Goal: Task Accomplishment & Management: Use online tool/utility

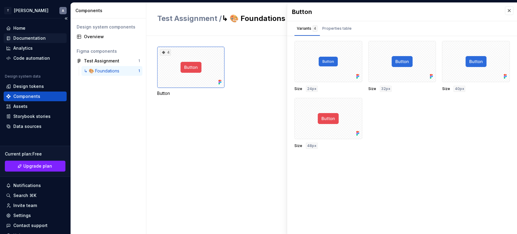
drag, startPoint x: 0, startPoint y: 0, endPoint x: 32, endPoint y: 40, distance: 51.3
click at [32, 40] on div "Documentation" at bounding box center [29, 38] width 32 height 6
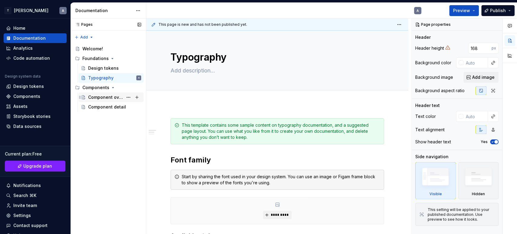
click at [108, 96] on div "Component overview" at bounding box center [105, 97] width 35 height 6
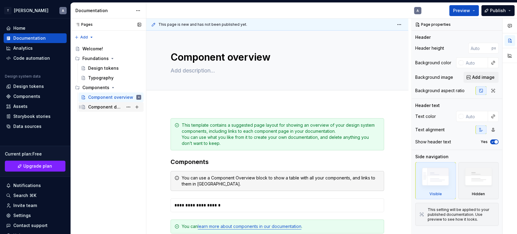
click at [107, 103] on div "Component detail" at bounding box center [114, 107] width 53 height 8
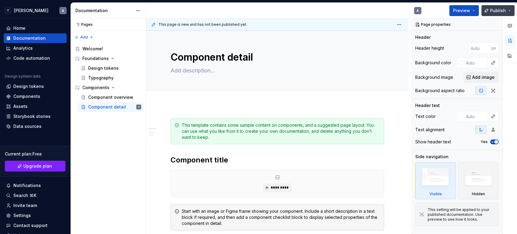
click at [485, 8] on button "Publish" at bounding box center [497, 10] width 33 height 11
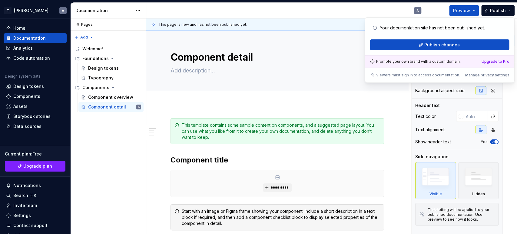
click at [330, 16] on div "A" at bounding box center [286, 11] width 280 height 16
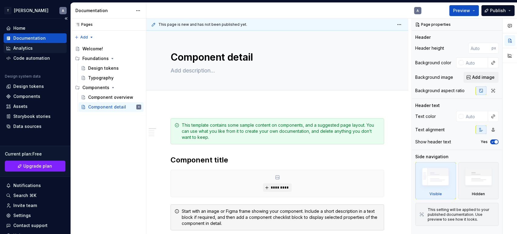
click at [19, 48] on div "Analytics" at bounding box center [22, 48] width 19 height 6
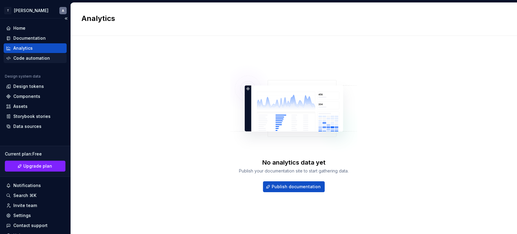
click at [23, 58] on div "Code automation" at bounding box center [31, 58] width 37 height 6
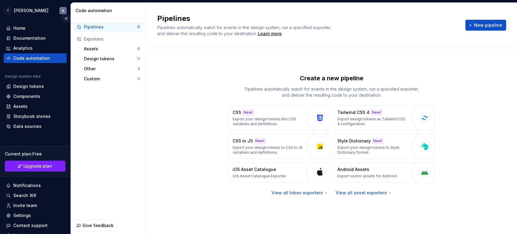
click at [64, 19] on button "Collapse sidebar" at bounding box center [66, 18] width 8 height 8
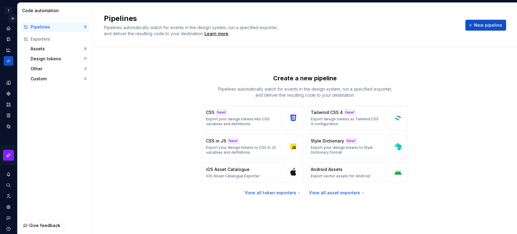
click at [8, 17] on button "Expand sidebar" at bounding box center [12, 18] width 8 height 8
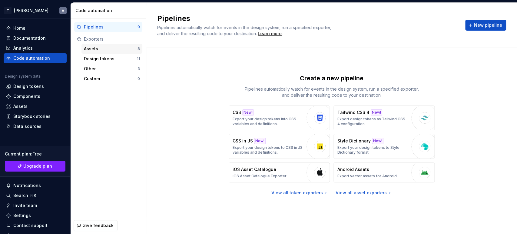
click at [98, 48] on div "Assets" at bounding box center [111, 49] width 54 height 6
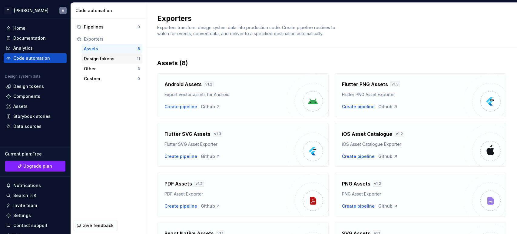
click at [99, 56] on div "Design tokens" at bounding box center [110, 59] width 53 height 6
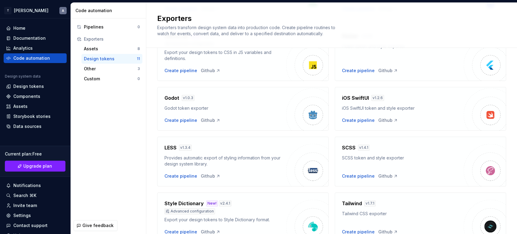
scroll to position [109, 0]
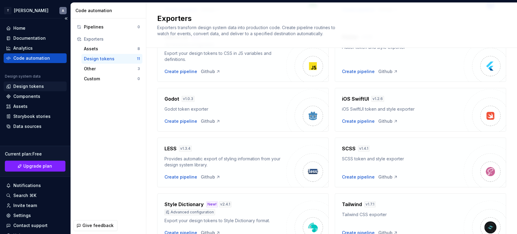
click at [22, 89] on div "Design tokens" at bounding box center [28, 86] width 31 height 6
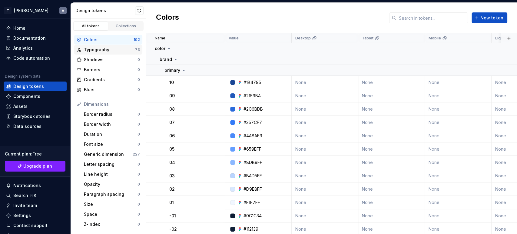
click at [114, 47] on div "Typography" at bounding box center [109, 50] width 51 height 6
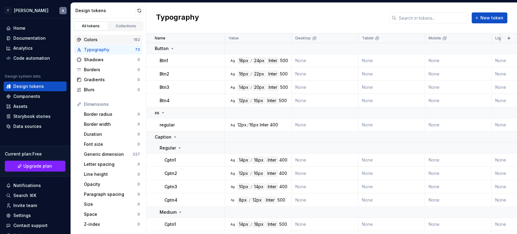
click at [114, 40] on div "Colors" at bounding box center [109, 40] width 50 height 6
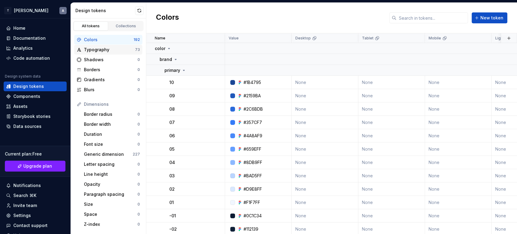
click at [107, 47] on div "Typography" at bounding box center [109, 50] width 51 height 6
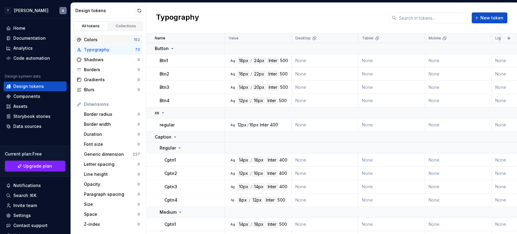
click at [104, 38] on div "Colors" at bounding box center [109, 40] width 50 height 6
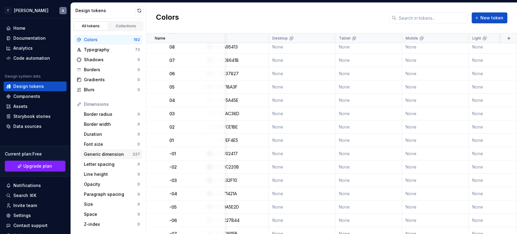
scroll to position [2073, 23]
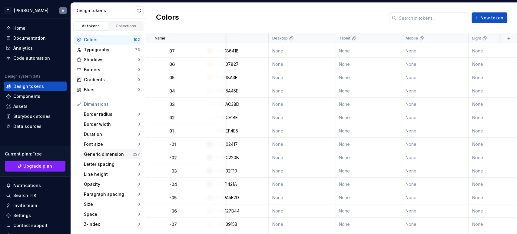
click at [111, 157] on div "Generic dimension 227" at bounding box center [111, 154] width 61 height 10
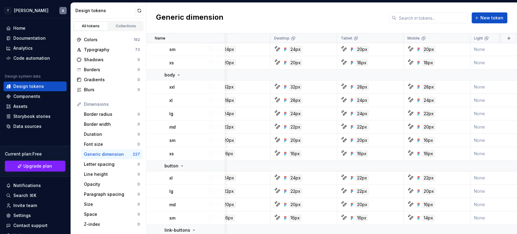
scroll to position [1834, 21]
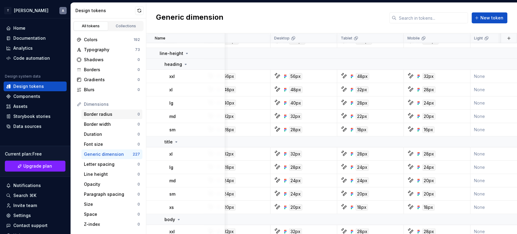
click at [103, 114] on div "Border radius" at bounding box center [111, 114] width 54 height 6
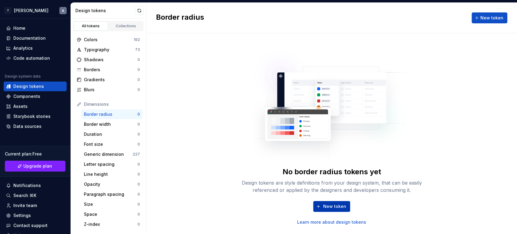
click at [319, 201] on button "New token" at bounding box center [331, 206] width 37 height 11
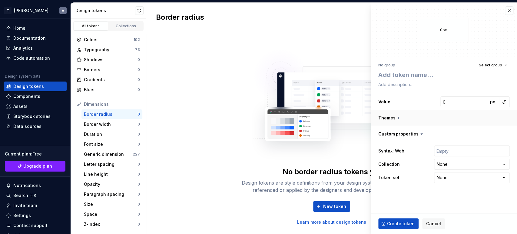
click at [394, 117] on button "button" at bounding box center [444, 118] width 146 height 16
click at [507, 7] on button "button" at bounding box center [509, 10] width 8 height 8
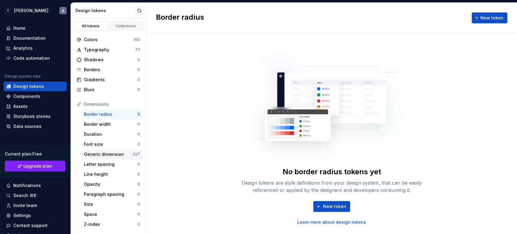
click at [91, 150] on div "Generic dimension 227" at bounding box center [111, 154] width 61 height 10
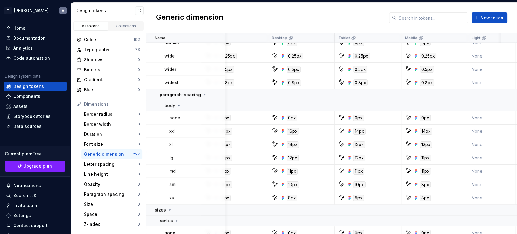
scroll to position [2412, 24]
click at [158, 94] on td "paragraph-spacing" at bounding box center [185, 93] width 79 height 11
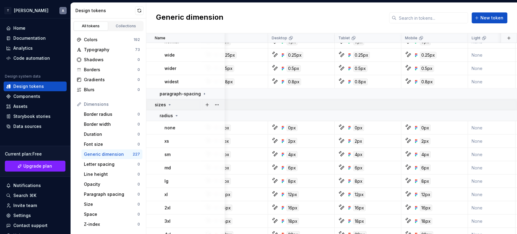
click at [157, 102] on p "sizes" at bounding box center [160, 105] width 11 height 6
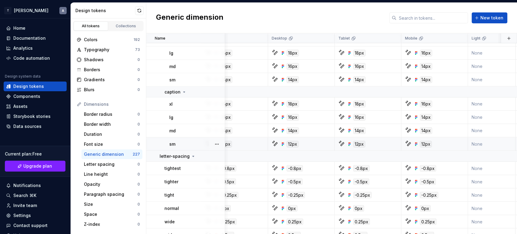
scroll to position [2291, 24]
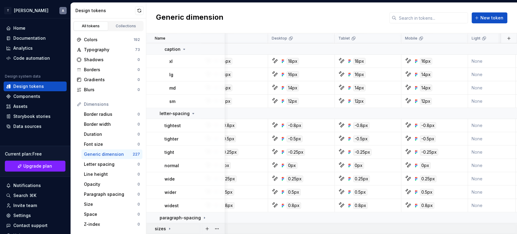
click at [160, 227] on p "sizes" at bounding box center [160, 228] width 11 height 6
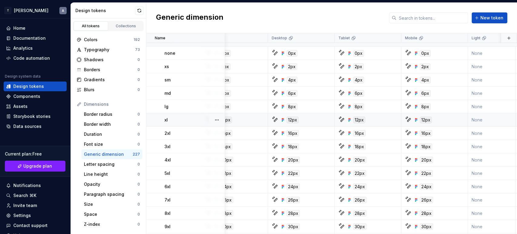
scroll to position [2428, 24]
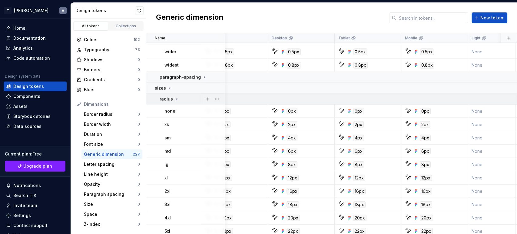
click at [157, 99] on td "radius" at bounding box center [185, 99] width 79 height 11
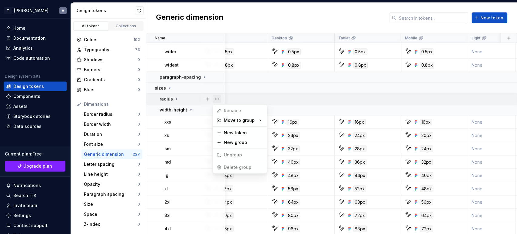
click at [218, 99] on button "button" at bounding box center [217, 99] width 8 height 8
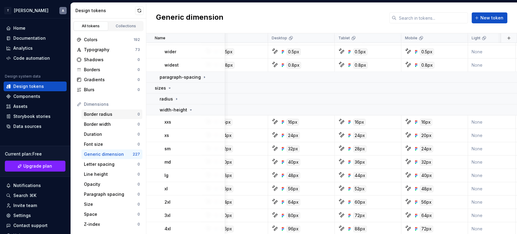
click at [92, 114] on html "T [PERSON_NAME] A Home Documentation Analytics Code automation Design system da…" at bounding box center [258, 117] width 517 height 234
click at [157, 102] on td "radius" at bounding box center [185, 99] width 79 height 11
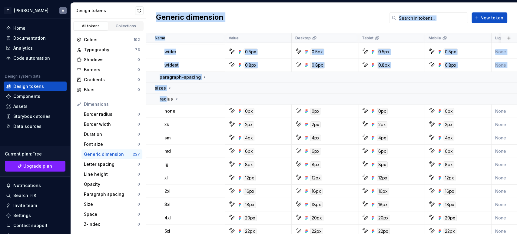
scroll to position [2428, 0]
drag, startPoint x: 165, startPoint y: 97, endPoint x: 110, endPoint y: 104, distance: 55.6
click at [110, 104] on div "Design tokens All tokens Collections Colors 192 Typography 73 Shadows 0 Borders…" at bounding box center [294, 118] width 446 height 231
click at [110, 104] on div "Dimensions" at bounding box center [112, 104] width 56 height 6
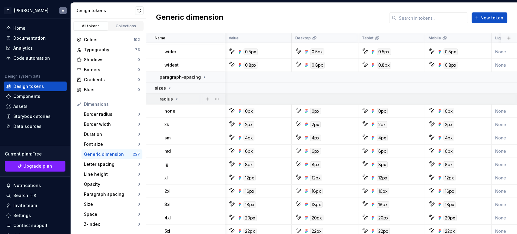
click at [164, 96] on p "radius" at bounding box center [166, 99] width 13 height 6
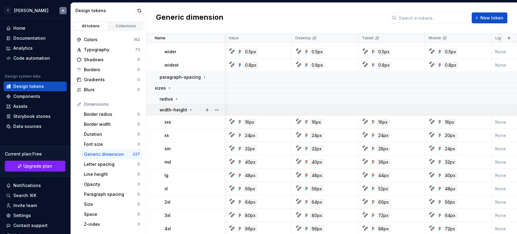
drag, startPoint x: 164, startPoint y: 96, endPoint x: 325, endPoint y: 104, distance: 161.0
click at [216, 97] on button "button" at bounding box center [217, 99] width 8 height 8
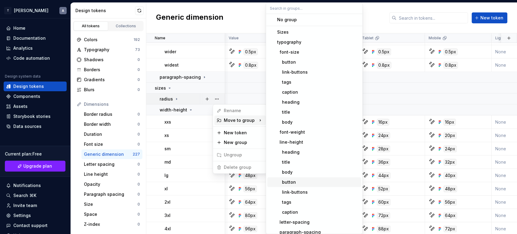
scroll to position [0, 0]
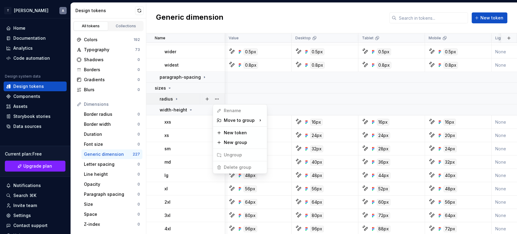
click at [183, 101] on html "T [PERSON_NAME] A Home Documentation Analytics Code automation Design system da…" at bounding box center [258, 117] width 517 height 234
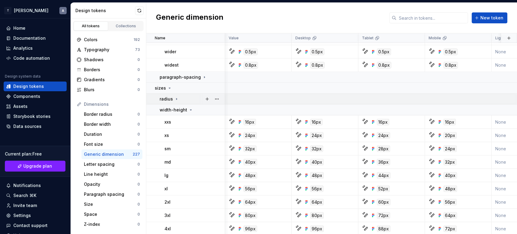
click at [153, 100] on td "radius" at bounding box center [185, 99] width 79 height 11
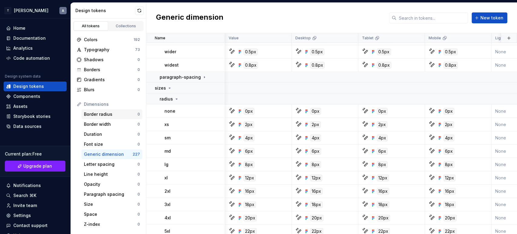
drag, startPoint x: 153, startPoint y: 100, endPoint x: 100, endPoint y: 113, distance: 54.9
click at [99, 114] on div "Border radius" at bounding box center [111, 114] width 54 height 6
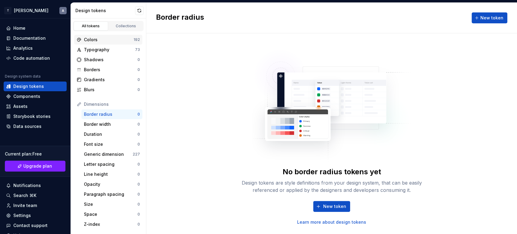
click at [95, 40] on div "Colors" at bounding box center [109, 40] width 50 height 6
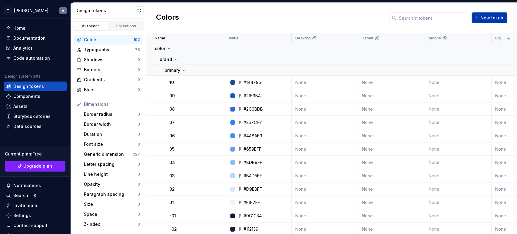
click at [479, 21] on button "New token" at bounding box center [490, 17] width 36 height 11
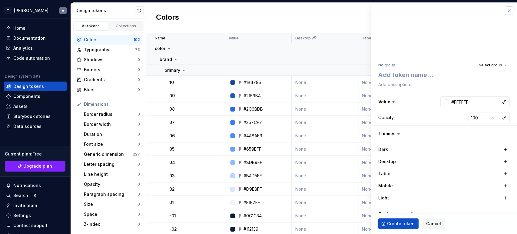
click at [508, 8] on button "button" at bounding box center [509, 10] width 8 height 8
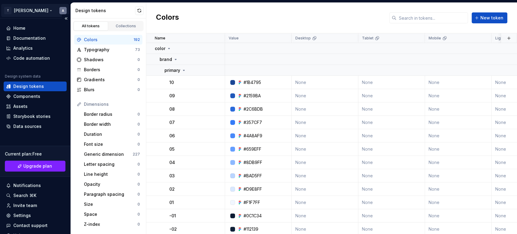
click at [34, 8] on html "T [PERSON_NAME] A Home Documentation Analytics Code automation Design system da…" at bounding box center [258, 117] width 517 height 234
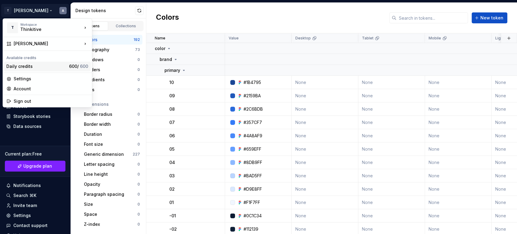
click at [39, 66] on div "Daily credits" at bounding box center [36, 66] width 60 height 6
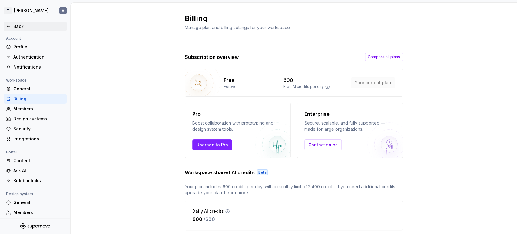
click at [9, 24] on icon at bounding box center [8, 26] width 5 height 5
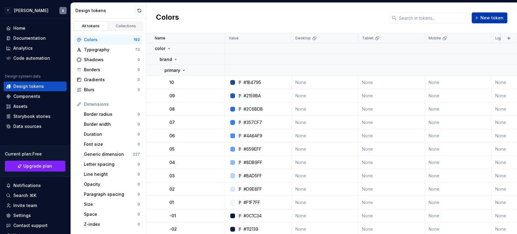
click at [489, 18] on span "New token" at bounding box center [491, 18] width 23 height 6
type textarea "*"
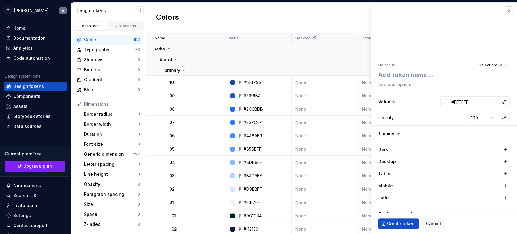
click at [505, 12] on button "button" at bounding box center [509, 10] width 8 height 8
click at [115, 27] on div "Collections" at bounding box center [126, 26] width 30 height 5
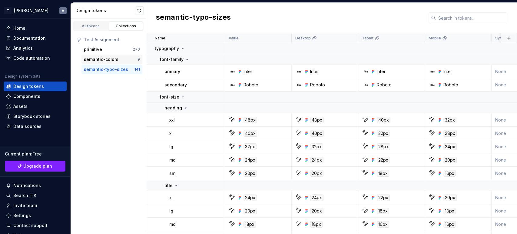
click at [100, 62] on div "semantic-colors" at bounding box center [101, 59] width 35 height 6
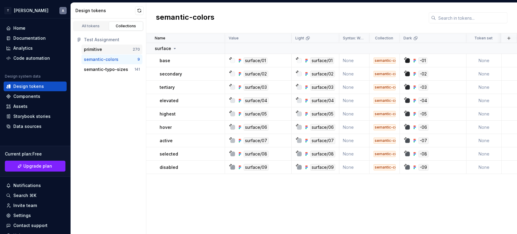
click at [102, 49] on div "primitive" at bounding box center [108, 49] width 49 height 6
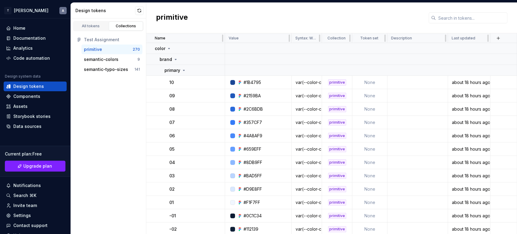
drag, startPoint x: 102, startPoint y: 49, endPoint x: 459, endPoint y: 34, distance: 357.8
click at [459, 34] on div "Last updated" at bounding box center [469, 38] width 42 height 10
click at [118, 48] on div "primitive" at bounding box center [108, 49] width 49 height 6
click at [144, 9] on div "Design tokens" at bounding box center [109, 11] width 76 height 16
click at [141, 12] on button "button" at bounding box center [139, 10] width 8 height 8
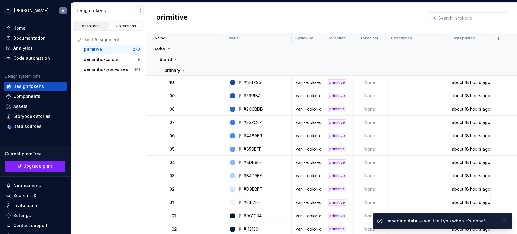
click at [87, 26] on div "All tokens" at bounding box center [91, 26] width 30 height 5
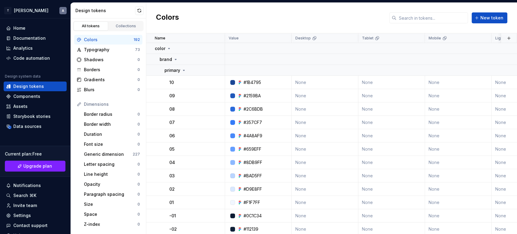
click at [92, 40] on div "Colors" at bounding box center [109, 40] width 50 height 6
click at [32, 104] on div "Assets" at bounding box center [35, 106] width 58 height 6
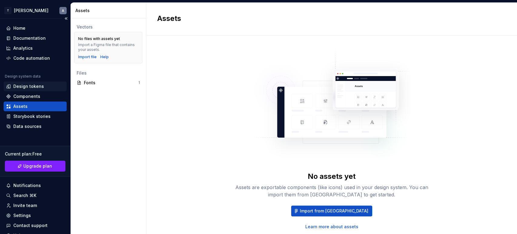
click at [24, 90] on div "Design tokens" at bounding box center [35, 86] width 63 height 10
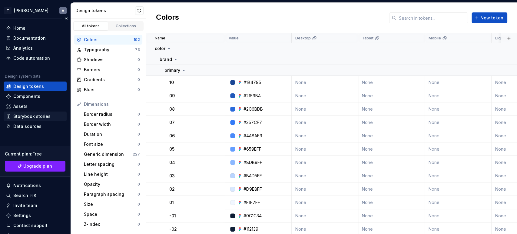
click at [31, 118] on div "Storybook stories" at bounding box center [31, 116] width 37 height 6
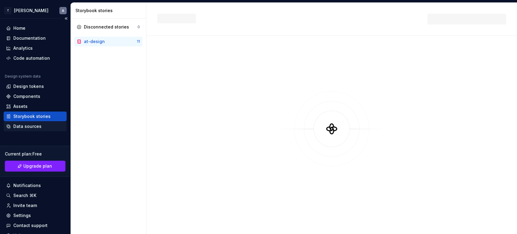
click at [31, 129] on div "Data sources" at bounding box center [27, 126] width 28 height 6
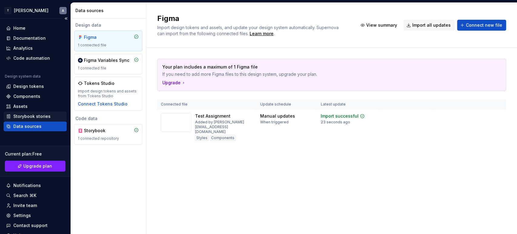
click at [32, 118] on div "Storybook stories" at bounding box center [31, 116] width 37 height 6
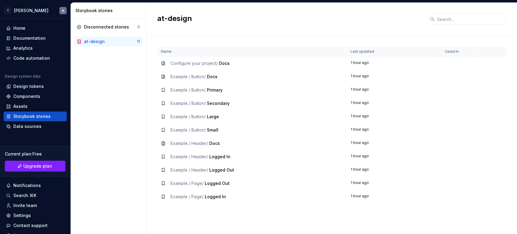
click at [99, 39] on div "at-design" at bounding box center [94, 41] width 21 height 6
click at [167, 63] on div "Configure your project / Docs" at bounding box center [252, 63] width 182 height 6
click at [452, 65] on td at bounding box center [457, 64] width 33 height 14
click at [227, 63] on span "Docs" at bounding box center [224, 63] width 11 height 5
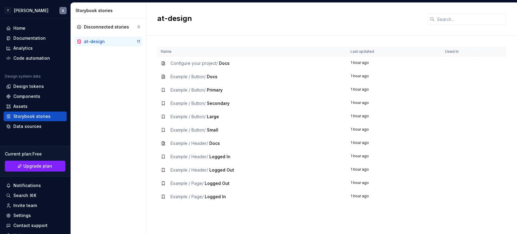
click at [85, 39] on div "at-design" at bounding box center [94, 41] width 21 height 6
click at [121, 26] on div "Disconnected stories" at bounding box center [106, 27] width 45 height 6
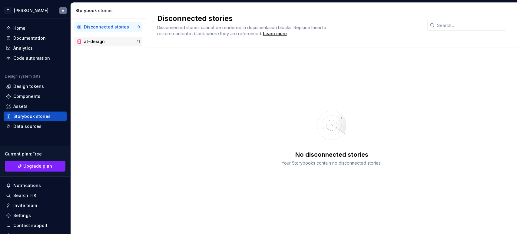
click at [102, 38] on div "at-design 11" at bounding box center [108, 42] width 68 height 10
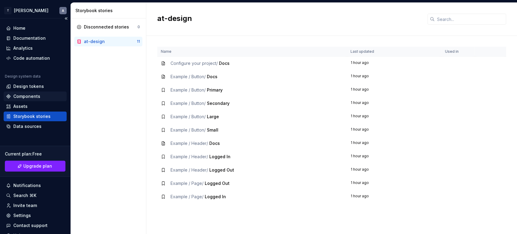
click at [29, 94] on div "Components" at bounding box center [26, 96] width 27 height 6
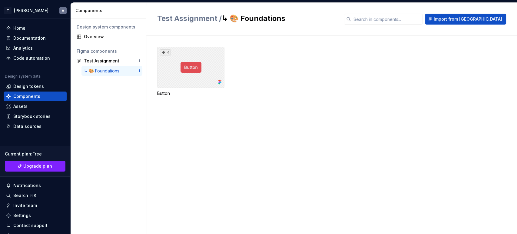
click at [206, 67] on div "4" at bounding box center [190, 67] width 67 height 41
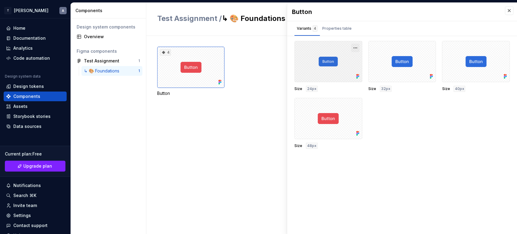
click at [356, 48] on button "button" at bounding box center [355, 48] width 8 height 8
click at [348, 30] on div "Properties table" at bounding box center [336, 28] width 29 height 6
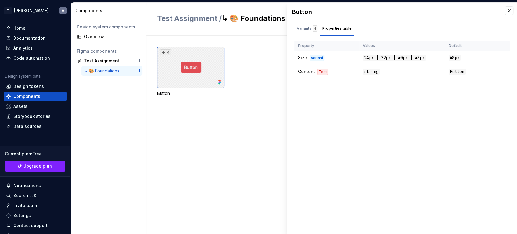
click at [181, 72] on div "4" at bounding box center [190, 67] width 67 height 41
drag, startPoint x: 181, startPoint y: 72, endPoint x: 209, endPoint y: 46, distance: 38.2
click at [189, 50] on div "4" at bounding box center [190, 67] width 67 height 41
click at [238, 40] on div "4 Button" at bounding box center [337, 135] width 360 height 198
click at [509, 9] on button "button" at bounding box center [509, 10] width 8 height 8
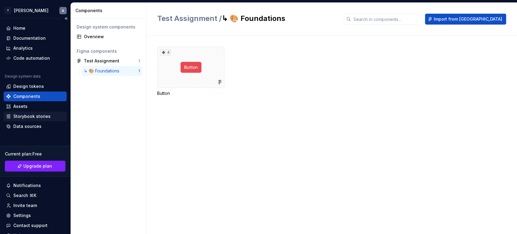
click at [41, 115] on div "Storybook stories" at bounding box center [31, 116] width 37 height 6
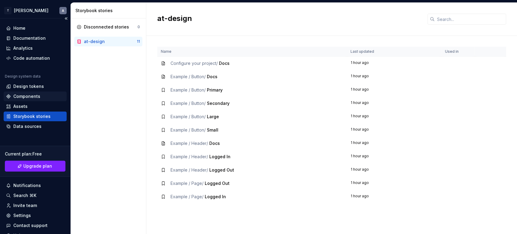
click at [27, 98] on div "Components" at bounding box center [26, 96] width 27 height 6
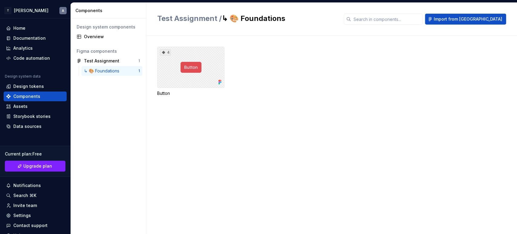
click at [191, 59] on div "4" at bounding box center [190, 67] width 67 height 41
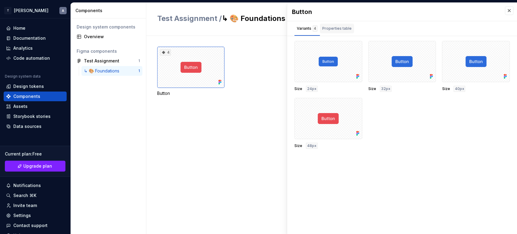
click at [344, 32] on div "Properties table" at bounding box center [337, 29] width 34 height 10
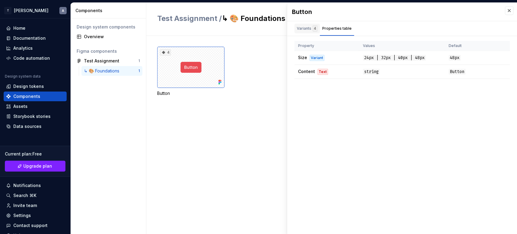
click at [307, 29] on div "Variants 4" at bounding box center [307, 28] width 21 height 6
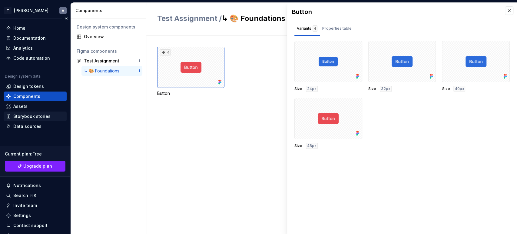
click at [28, 112] on div "Storybook stories" at bounding box center [35, 116] width 63 height 10
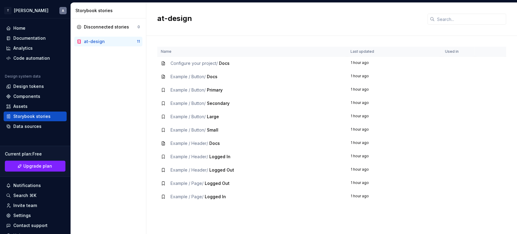
click at [214, 194] on div "Example / Page / Logged In" at bounding box center [198, 197] width 55 height 6
click at [170, 196] on div "Example / Page / Logged In" at bounding box center [252, 197] width 182 height 6
click at [162, 197] on icon at bounding box center [163, 196] width 5 height 5
click at [323, 192] on td "Example / Page / Logged In" at bounding box center [252, 196] width 190 height 13
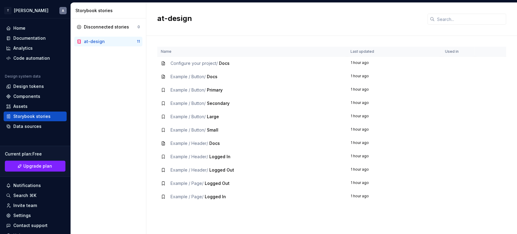
click at [224, 65] on span "Docs" at bounding box center [224, 63] width 11 height 5
click at [119, 37] on div "at-design 11" at bounding box center [108, 42] width 68 height 10
click at [95, 40] on div "at-design" at bounding box center [94, 41] width 21 height 6
click at [286, 60] on div "Configure your project / Docs" at bounding box center [252, 63] width 182 height 6
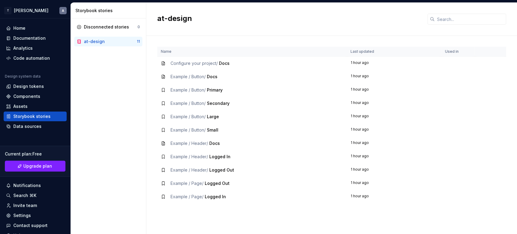
click at [85, 38] on div "at-design 11" at bounding box center [108, 42] width 68 height 10
click at [37, 58] on div "Code automation" at bounding box center [31, 58] width 37 height 6
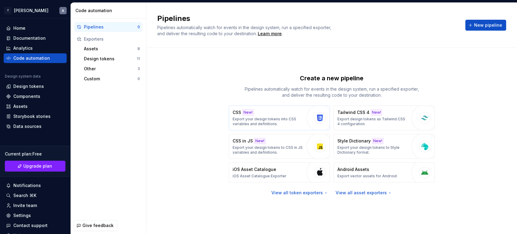
click at [284, 120] on p "Export your design tokens into CSS variables and definitions." at bounding box center [268, 122] width 71 height 10
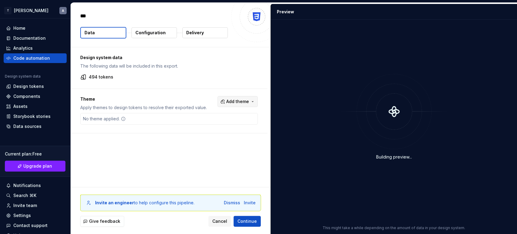
click at [223, 101] on button "Add theme" at bounding box center [237, 101] width 40 height 11
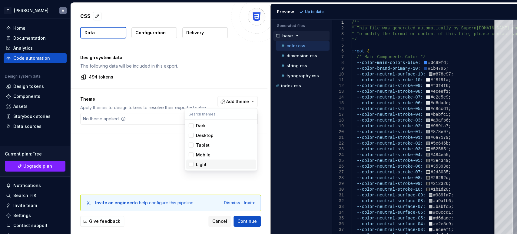
click at [206, 164] on div "Light" at bounding box center [225, 164] width 58 height 6
click at [163, 31] on html "T Ankush A Home Documentation Analytics Code automation Design system data Desi…" at bounding box center [258, 117] width 517 height 234
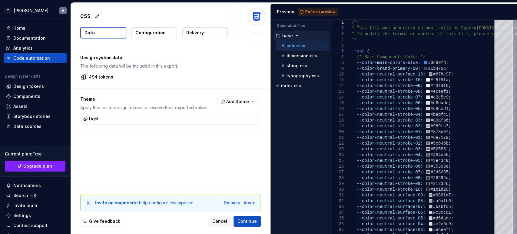
click at [164, 31] on p "Configuration" at bounding box center [150, 33] width 30 height 6
click at [242, 218] on span "Continue" at bounding box center [246, 221] width 19 height 6
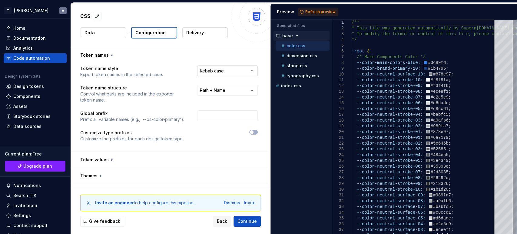
click at [204, 72] on html "**********" at bounding box center [258, 117] width 517 height 234
click at [243, 224] on html "**********" at bounding box center [258, 117] width 517 height 234
click at [233, 88] on html "**********" at bounding box center [258, 117] width 517 height 234
click at [172, 165] on button "button" at bounding box center [169, 160] width 197 height 16
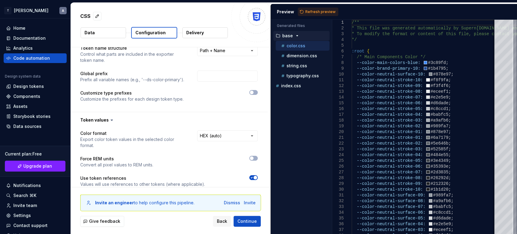
scroll to position [101, 0]
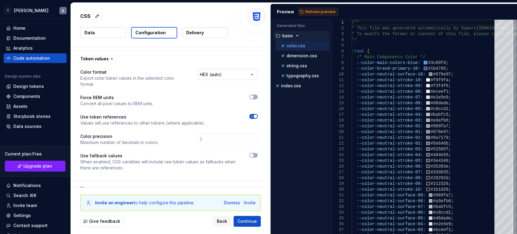
click at [217, 70] on html "**********" at bounding box center [258, 117] width 517 height 234
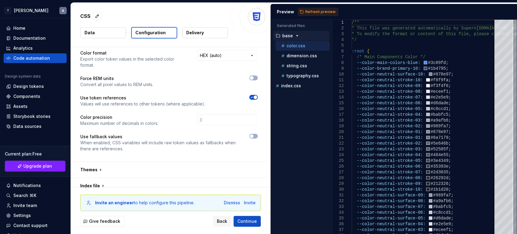
scroll to position [191, 0]
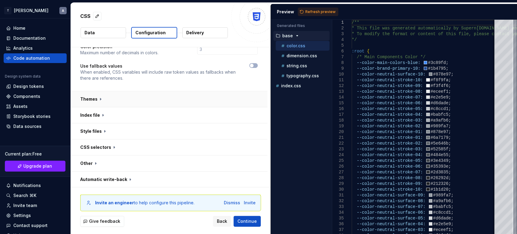
click at [211, 94] on button "button" at bounding box center [169, 99] width 197 height 16
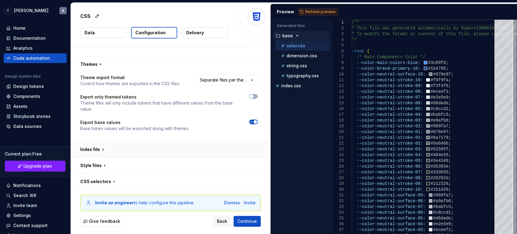
scroll to position [259, 0]
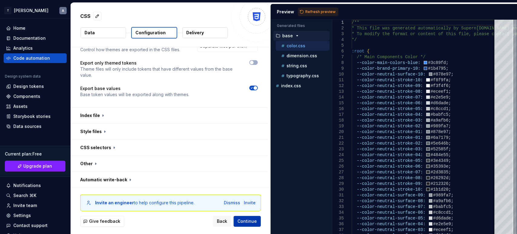
click at [244, 217] on button "Continue" at bounding box center [247, 221] width 27 height 11
click at [94, 117] on button "button" at bounding box center [169, 116] width 197 height 16
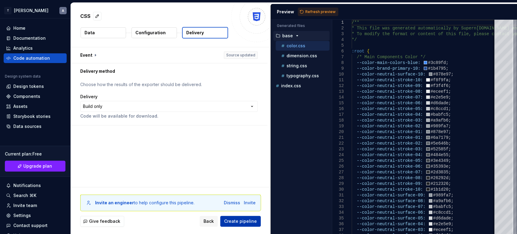
click at [240, 222] on span "Create pipeline" at bounding box center [240, 221] width 33 height 6
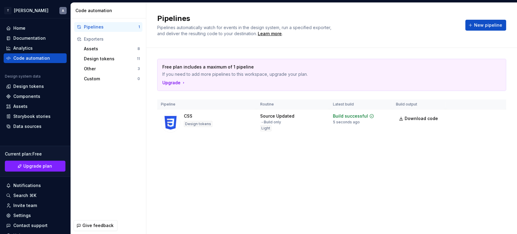
click at [242, 154] on div "Free plan includes a maximum of 1 pipeline If you need to add more pipelines to…" at bounding box center [331, 103] width 349 height 111
click at [480, 114] on span "Run" at bounding box center [481, 117] width 8 height 6
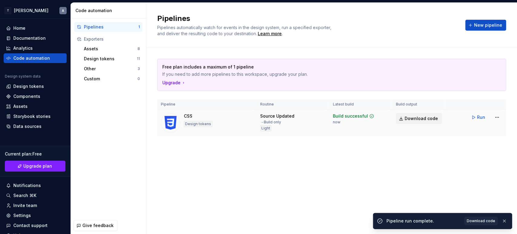
click at [423, 119] on span "Download code" at bounding box center [421, 118] width 33 height 6
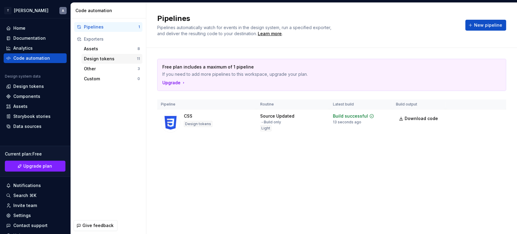
click at [101, 58] on div "Design tokens" at bounding box center [110, 59] width 53 height 6
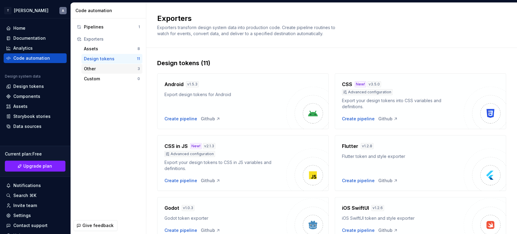
click at [107, 68] on div "Other" at bounding box center [111, 69] width 54 height 6
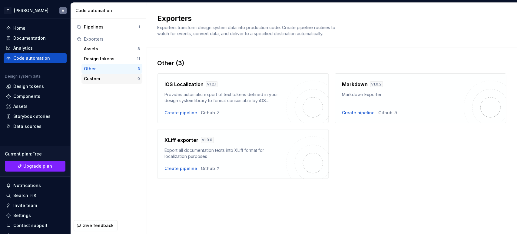
click at [107, 76] on div "Custom" at bounding box center [111, 79] width 54 height 6
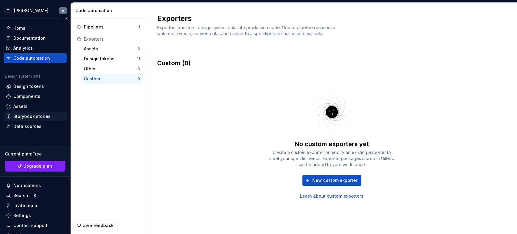
click at [27, 111] on div "Storybook stories" at bounding box center [35, 116] width 63 height 10
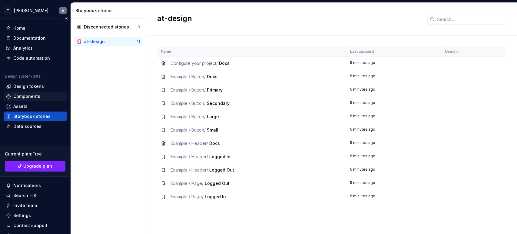
click at [27, 97] on div "Components" at bounding box center [26, 96] width 27 height 6
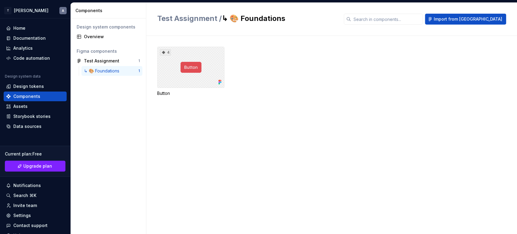
click at [196, 58] on div "4" at bounding box center [190, 67] width 67 height 41
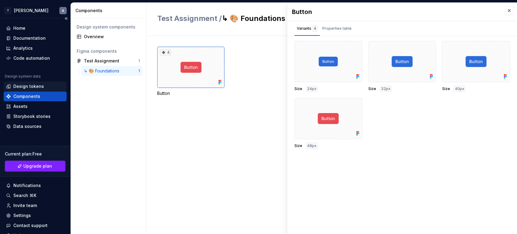
click at [21, 85] on div "Design tokens" at bounding box center [28, 86] width 31 height 6
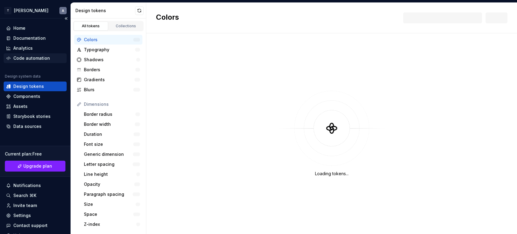
click at [38, 58] on div "Code automation" at bounding box center [31, 58] width 37 height 6
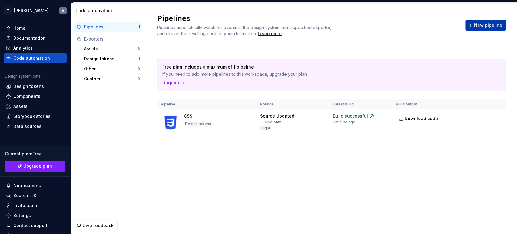
click at [472, 25] on button "New pipeline" at bounding box center [485, 25] width 41 height 11
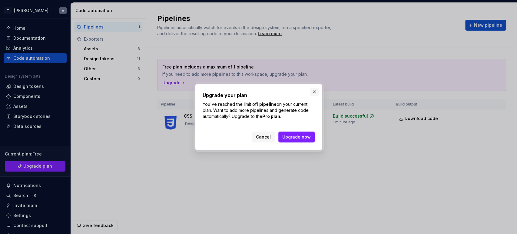
click at [311, 89] on button "button" at bounding box center [314, 92] width 8 height 8
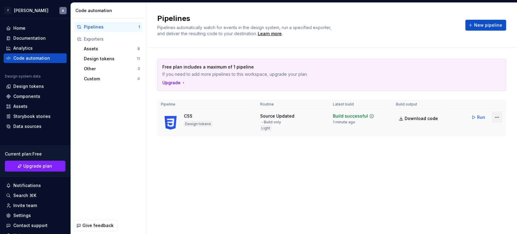
click at [494, 116] on html "T Ankush A Home Documentation Analytics Code automation Design system data Desi…" at bounding box center [258, 117] width 517 height 234
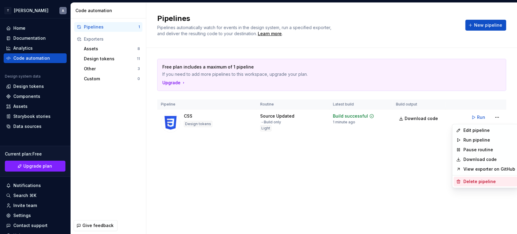
click at [482, 179] on div "Delete pipeline" at bounding box center [489, 181] width 52 height 6
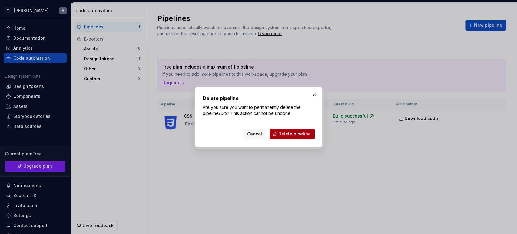
click at [298, 137] on span "Delete pipeline" at bounding box center [294, 134] width 32 height 6
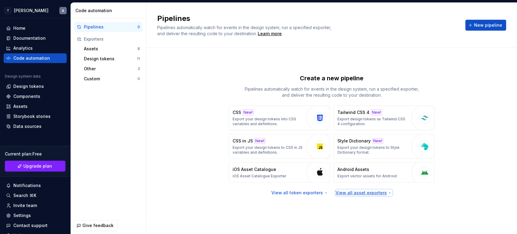
click at [340, 193] on div "View all asset exporters" at bounding box center [364, 193] width 57 height 6
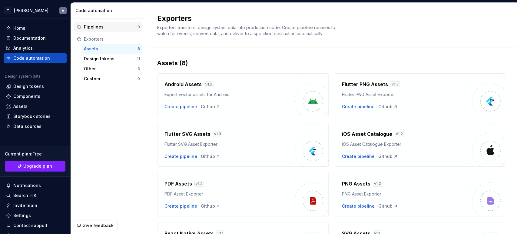
click at [97, 26] on div "Pipelines" at bounding box center [111, 27] width 54 height 6
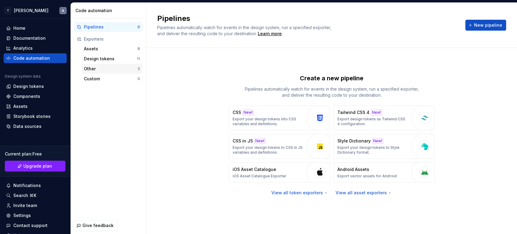
click at [97, 72] on div "Other 3" at bounding box center [111, 69] width 61 height 10
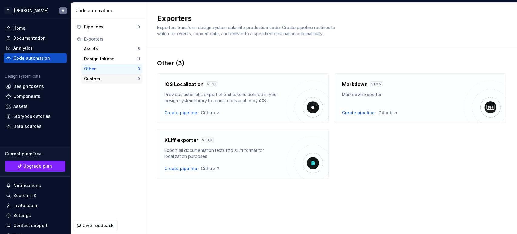
click at [91, 77] on div "Custom" at bounding box center [111, 79] width 54 height 6
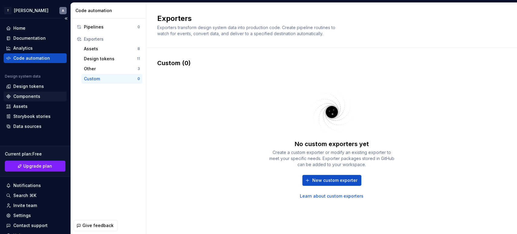
click at [31, 95] on div "Components" at bounding box center [26, 96] width 27 height 6
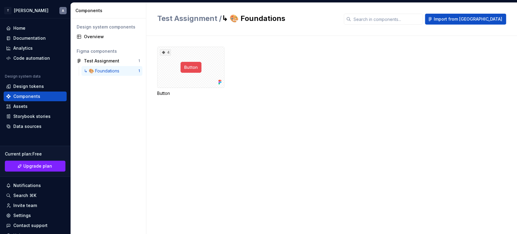
click at [107, 70] on div "↳ 🎨 Foundations" at bounding box center [103, 71] width 38 height 6
click at [197, 67] on div "4" at bounding box center [190, 67] width 67 height 41
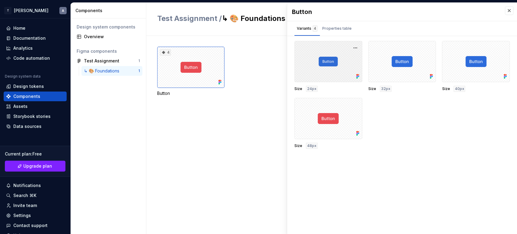
click at [327, 56] on div at bounding box center [328, 61] width 68 height 41
click at [355, 47] on button "button" at bounding box center [355, 48] width 8 height 8
click at [196, 84] on div "4" at bounding box center [190, 67] width 67 height 41
click at [35, 106] on div "Assets" at bounding box center [35, 106] width 58 height 6
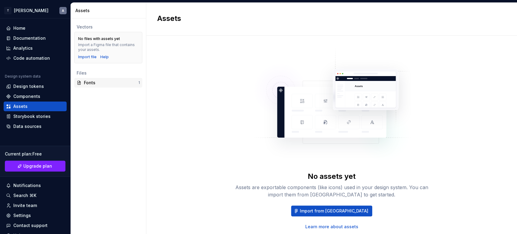
click at [109, 83] on div "Fonts" at bounding box center [111, 83] width 55 height 6
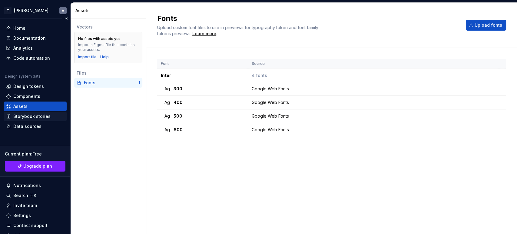
click at [26, 115] on div "Storybook stories" at bounding box center [31, 116] width 37 height 6
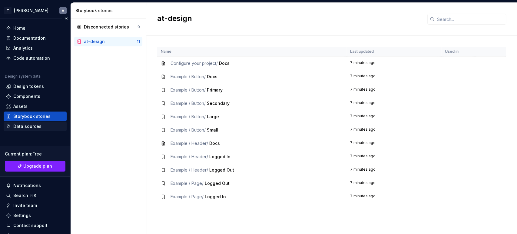
click at [38, 122] on div "Data sources" at bounding box center [35, 126] width 63 height 10
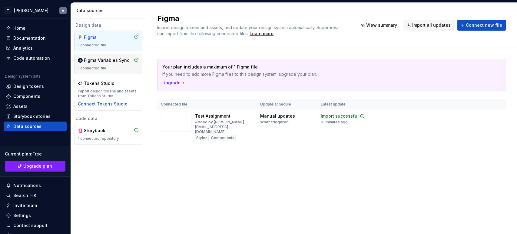
click at [116, 63] on div "Figma Variables Sync" at bounding box center [106, 60] width 45 height 6
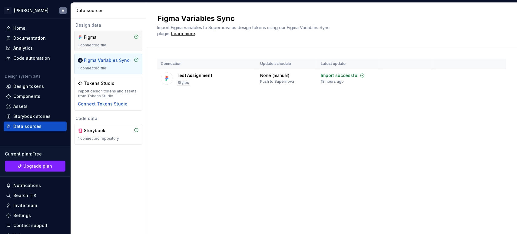
click at [114, 43] on div "1 connected file" at bounding box center [108, 45] width 61 height 5
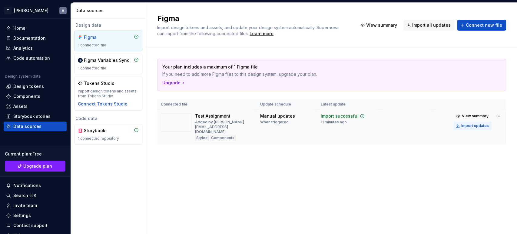
click at [465, 124] on div "Import updates" at bounding box center [475, 125] width 28 height 5
click at [395, 24] on span "View summary" at bounding box center [381, 25] width 31 height 6
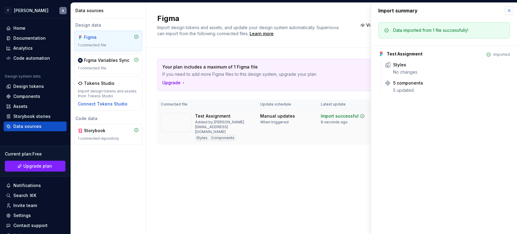
click at [509, 9] on button "button" at bounding box center [509, 10] width 8 height 8
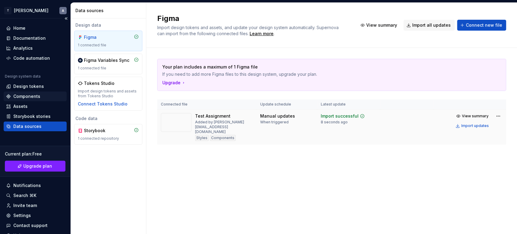
click at [28, 96] on div "Components" at bounding box center [26, 96] width 27 height 6
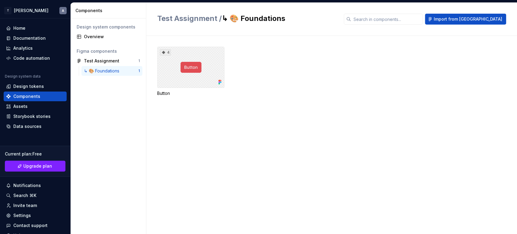
click at [206, 67] on div "4" at bounding box center [190, 67] width 67 height 41
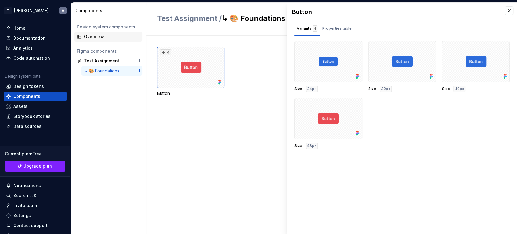
click at [88, 35] on div "Overview" at bounding box center [112, 37] width 56 height 6
click at [31, 85] on div "Design tokens" at bounding box center [28, 86] width 31 height 6
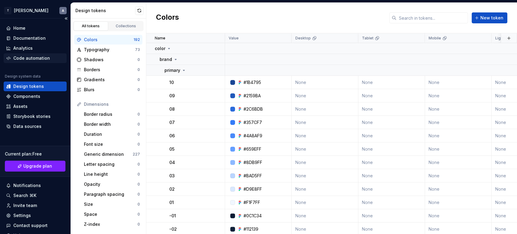
click at [34, 58] on div "Code automation" at bounding box center [31, 58] width 37 height 6
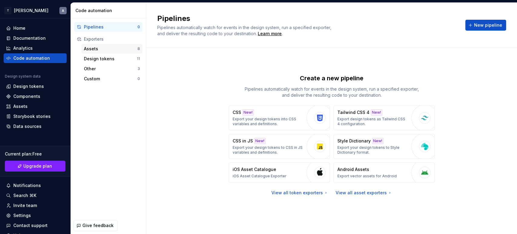
click at [101, 51] on div "Assets" at bounding box center [111, 49] width 54 height 6
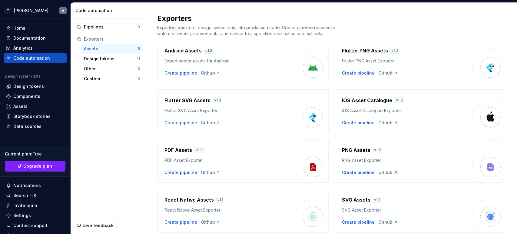
scroll to position [55, 0]
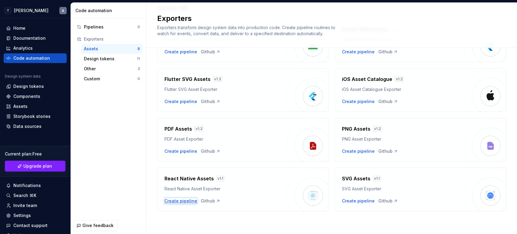
click at [179, 200] on div "Create pipeline" at bounding box center [180, 201] width 33 height 6
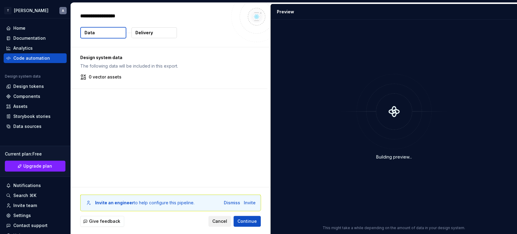
click at [220, 220] on span "Cancel" at bounding box center [219, 221] width 15 height 6
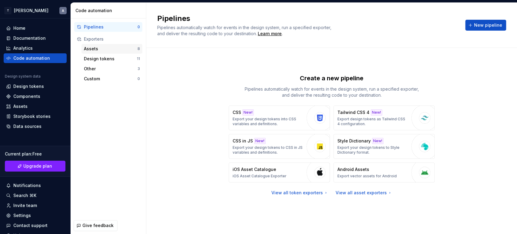
click at [107, 51] on div "Assets" at bounding box center [111, 49] width 54 height 6
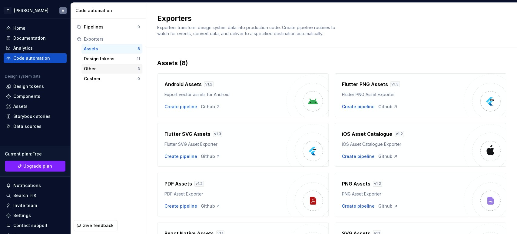
click at [106, 68] on div "Other" at bounding box center [111, 69] width 54 height 6
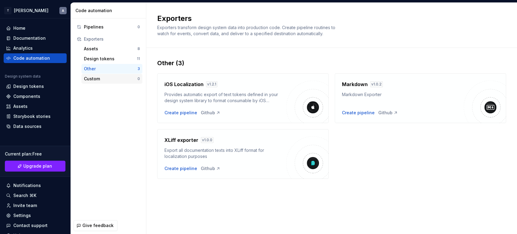
click at [96, 79] on div "Custom" at bounding box center [111, 79] width 54 height 6
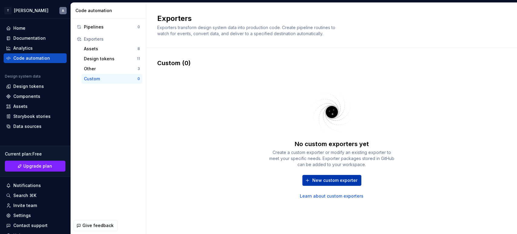
click at [335, 178] on span "New custom exporter" at bounding box center [334, 180] width 45 height 6
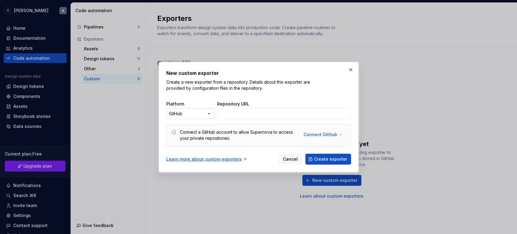
click at [206, 114] on div "New custom exporter Create a new exporter from a repository. Details about this…" at bounding box center [258, 117] width 517 height 234
click at [233, 112] on input "Repository URL" at bounding box center [284, 113] width 134 height 11
click at [351, 69] on button "button" at bounding box center [350, 69] width 8 height 8
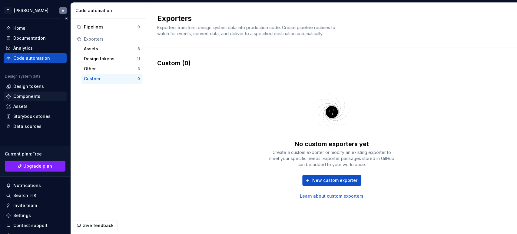
click at [21, 93] on div "Components" at bounding box center [35, 96] width 63 height 10
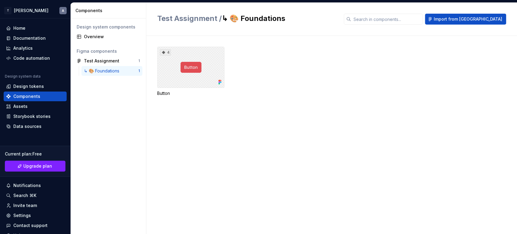
click at [186, 70] on div "4" at bounding box center [190, 67] width 67 height 41
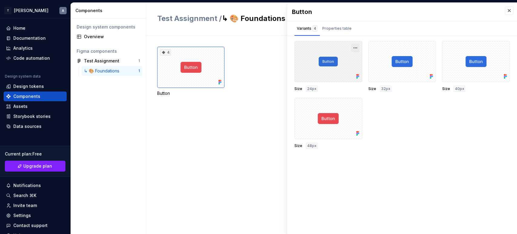
click at [352, 45] on button "button" at bounding box center [355, 48] width 8 height 8
click at [353, 45] on button "button" at bounding box center [355, 48] width 8 height 8
click at [339, 30] on div "Properties table" at bounding box center [336, 28] width 29 height 6
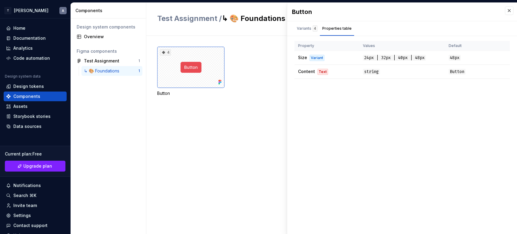
click at [241, 46] on div "4 Button" at bounding box center [337, 135] width 360 height 198
click at [203, 60] on div "4" at bounding box center [190, 67] width 67 height 41
drag, startPoint x: 203, startPoint y: 60, endPoint x: 197, endPoint y: 59, distance: 5.8
click at [197, 59] on div "4" at bounding box center [190, 67] width 67 height 41
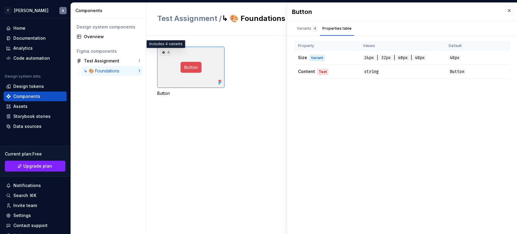
click at [165, 53] on icon at bounding box center [163, 52] width 5 height 5
click at [166, 50] on div "4" at bounding box center [165, 52] width 11 height 6
click at [168, 51] on div "4" at bounding box center [165, 52] width 11 height 6
click at [170, 93] on div "Button" at bounding box center [190, 93] width 67 height 6
click at [164, 93] on div "Button" at bounding box center [190, 93] width 67 height 6
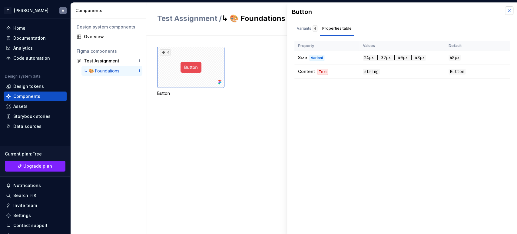
click at [508, 9] on button "button" at bounding box center [509, 10] width 8 height 8
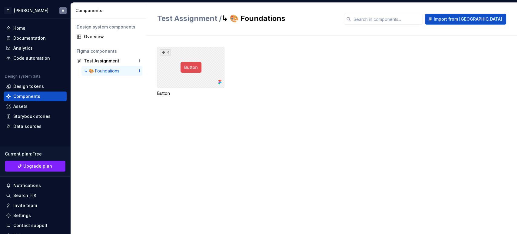
click at [194, 63] on div "4" at bounding box center [190, 67] width 67 height 41
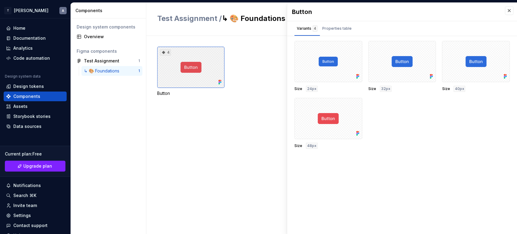
drag, startPoint x: 194, startPoint y: 63, endPoint x: 250, endPoint y: 49, distance: 58.1
click at [248, 41] on div "4 Button" at bounding box center [337, 135] width 360 height 198
click at [32, 168] on span "Upgrade plan" at bounding box center [37, 166] width 29 height 6
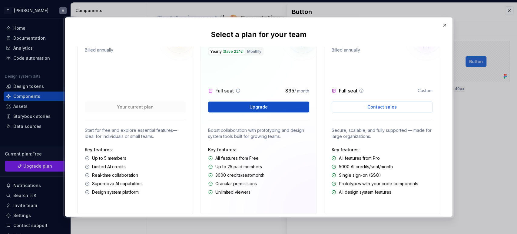
scroll to position [42, 0]
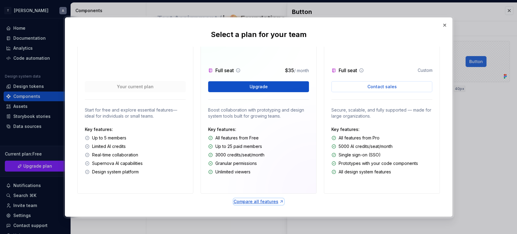
click at [254, 201] on div "Compare all features" at bounding box center [259, 201] width 50 height 6
click at [444, 21] on button "button" at bounding box center [444, 25] width 8 height 8
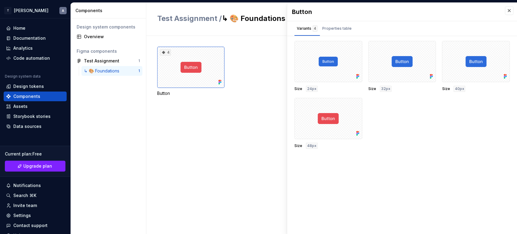
click at [295, 213] on div "Button Variants 4 Properties table Size 24px Size 32px Size 40px Size 48px Prop…" at bounding box center [402, 118] width 230 height 231
click at [34, 87] on div "Design tokens" at bounding box center [28, 86] width 31 height 6
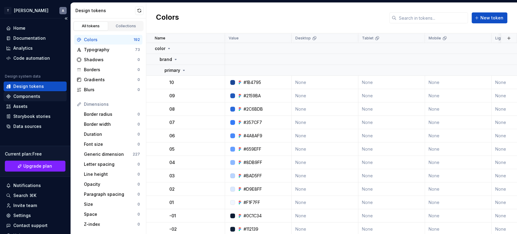
click at [27, 98] on div "Components" at bounding box center [26, 96] width 27 height 6
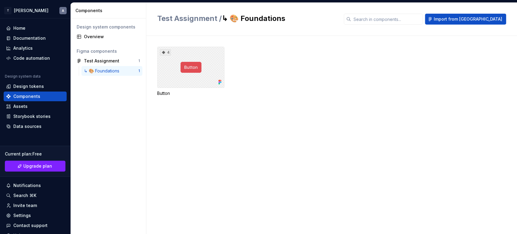
click at [190, 71] on div "4" at bounding box center [190, 67] width 67 height 41
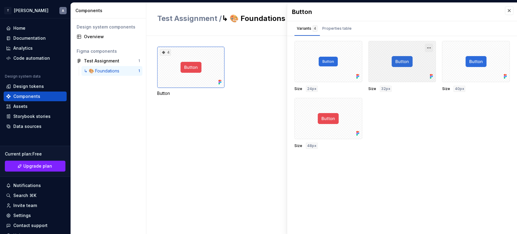
click at [427, 48] on button "button" at bounding box center [429, 48] width 8 height 8
click at [342, 27] on div "Properties table" at bounding box center [336, 28] width 29 height 6
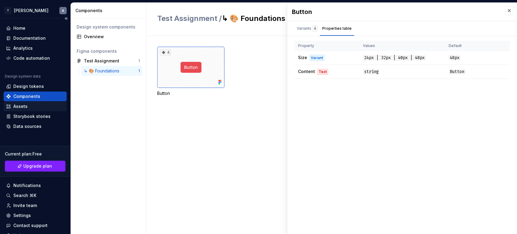
click at [22, 111] on div "Assets" at bounding box center [35, 106] width 63 height 10
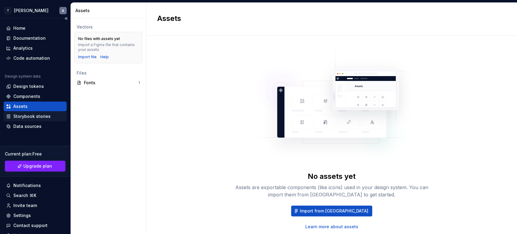
click at [32, 113] on div "Storybook stories" at bounding box center [31, 116] width 37 height 6
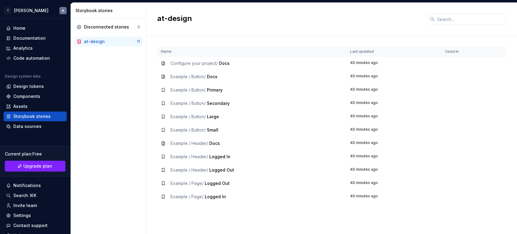
click at [226, 63] on span "Docs" at bounding box center [224, 63] width 11 height 5
click at [19, 94] on div "Components" at bounding box center [26, 96] width 27 height 6
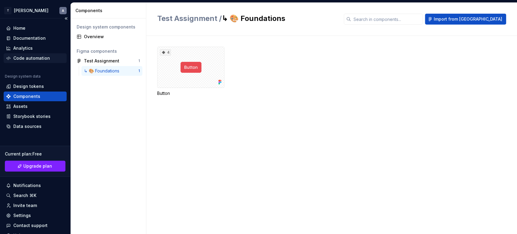
click at [34, 61] on div "Code automation" at bounding box center [31, 58] width 37 height 6
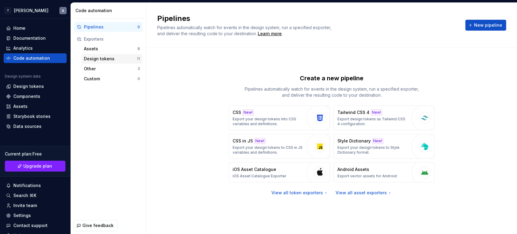
click at [99, 55] on div "Design tokens 11" at bounding box center [111, 59] width 61 height 10
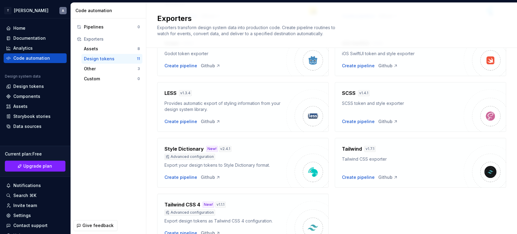
scroll to position [197, 0]
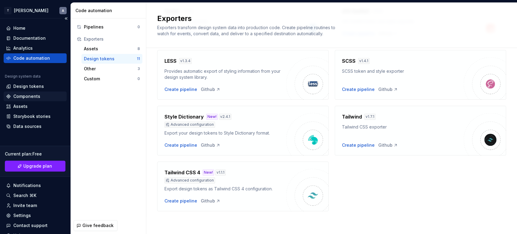
click at [21, 95] on div "Components" at bounding box center [26, 96] width 27 height 6
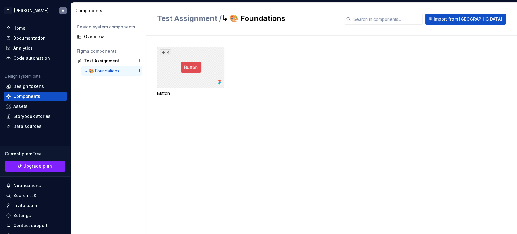
click at [180, 79] on div "4" at bounding box center [190, 67] width 67 height 41
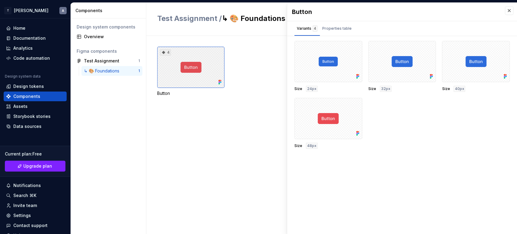
click at [182, 75] on div "4" at bounding box center [190, 67] width 67 height 41
click at [24, 61] on div "Code automation" at bounding box center [31, 58] width 37 height 6
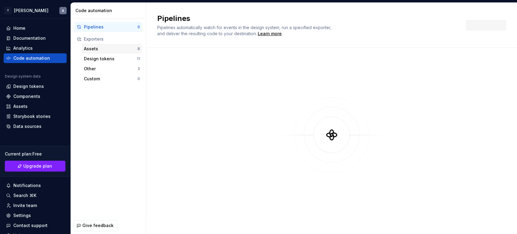
click at [92, 48] on div "Assets" at bounding box center [111, 49] width 54 height 6
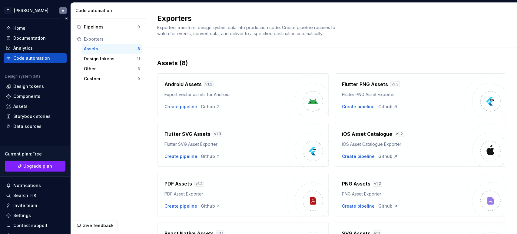
scroll to position [27, 0]
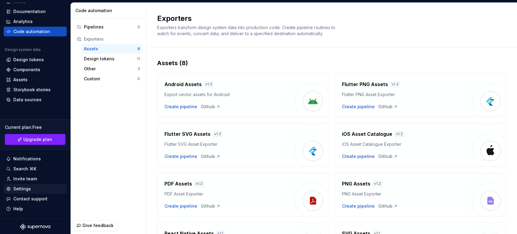
click at [35, 189] on div "Settings" at bounding box center [35, 189] width 58 height 6
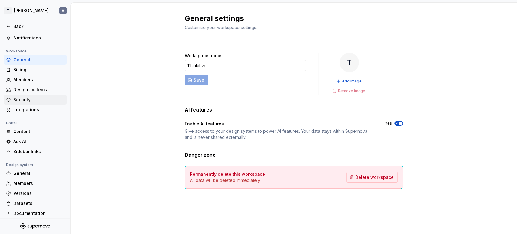
scroll to position [33, 0]
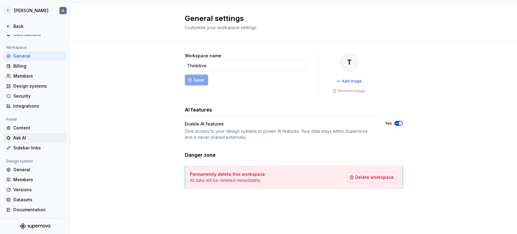
click at [20, 136] on div "Ask AI" at bounding box center [38, 138] width 51 height 6
type textarea "*"
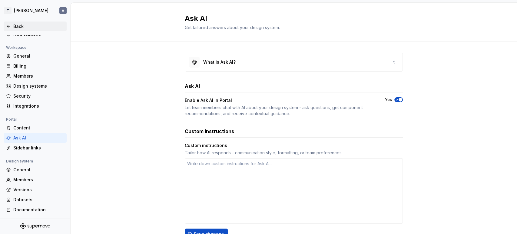
click at [7, 25] on icon at bounding box center [8, 26] width 5 height 5
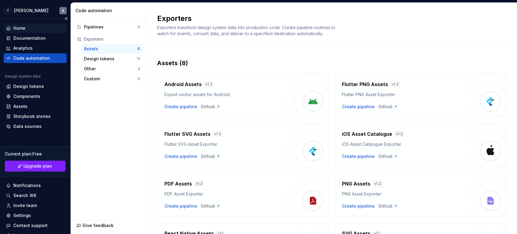
click at [23, 26] on div "Home" at bounding box center [19, 28] width 12 height 6
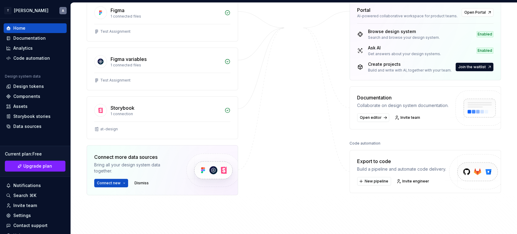
scroll to position [109, 0]
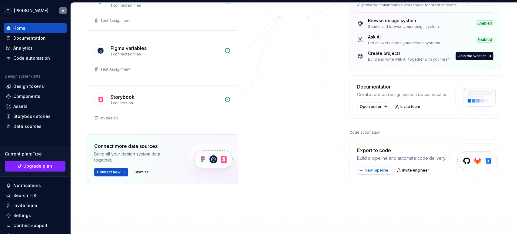
click at [365, 168] on span "New pipeline" at bounding box center [377, 170] width 24 height 5
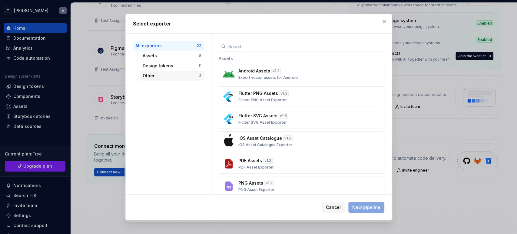
click at [153, 77] on div "Other" at bounding box center [171, 76] width 56 height 6
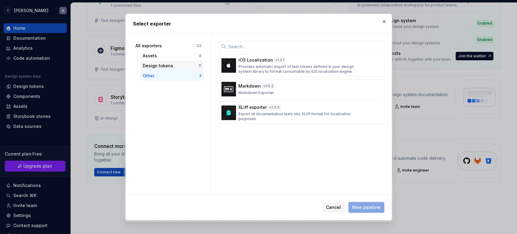
click at [149, 65] on div "Design tokens" at bounding box center [171, 66] width 56 height 6
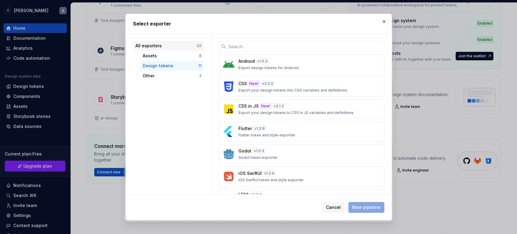
click at [145, 45] on div "All exporters" at bounding box center [165, 46] width 61 height 6
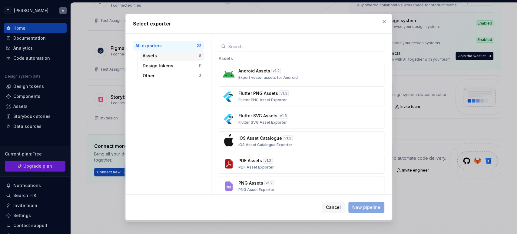
click at [150, 51] on div "Assets 8" at bounding box center [172, 56] width 64 height 10
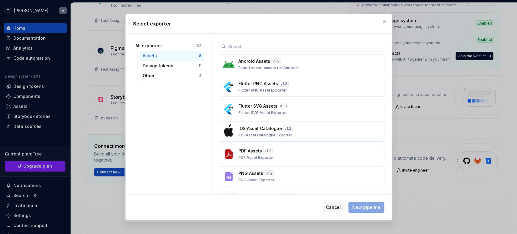
scroll to position [44, 0]
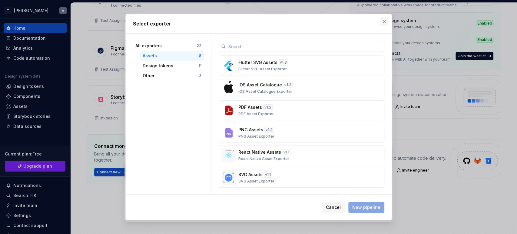
click at [381, 21] on button "button" at bounding box center [384, 21] width 8 height 8
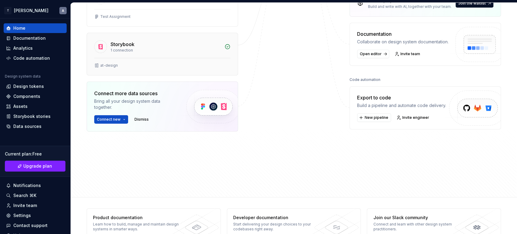
scroll to position [162, 0]
click at [107, 116] on span "Connect new" at bounding box center [109, 118] width 24 height 5
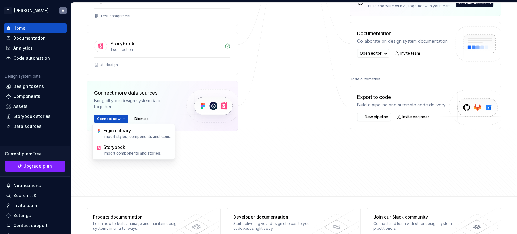
click at [206, 133] on div "Figma 1 connected files Test Assignment Figma variables 1 connected files Test …" at bounding box center [162, 48] width 151 height 227
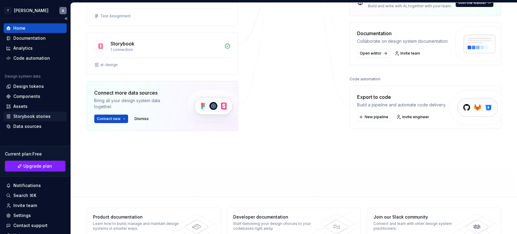
click at [24, 118] on div "Storybook stories" at bounding box center [31, 116] width 37 height 6
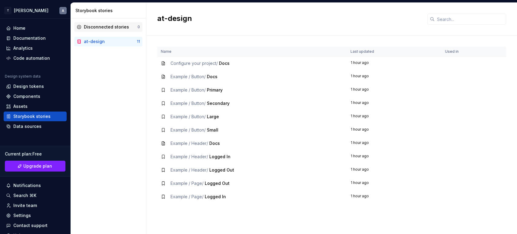
click at [108, 25] on div "Disconnected stories" at bounding box center [106, 27] width 45 height 6
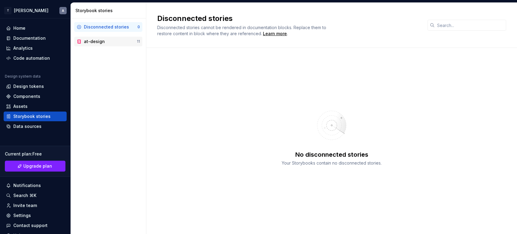
click at [85, 38] on div "at-design 11" at bounding box center [108, 42] width 68 height 10
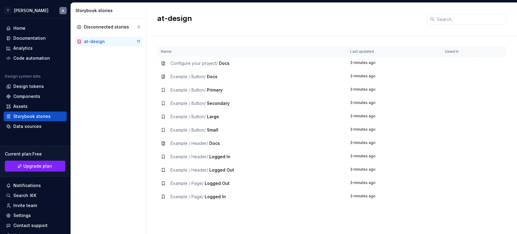
click at [224, 65] on span "Docs" at bounding box center [224, 63] width 11 height 5
click at [18, 127] on div "Data sources" at bounding box center [27, 126] width 28 height 6
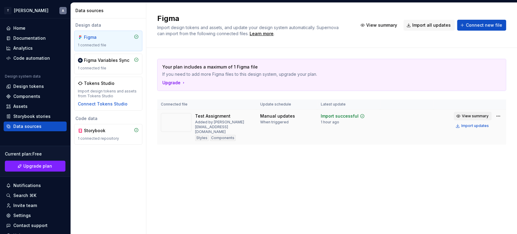
click at [472, 119] on button "View summary" at bounding box center [473, 116] width 38 height 8
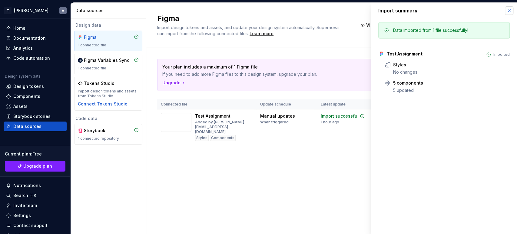
click at [509, 7] on button "button" at bounding box center [509, 10] width 8 height 8
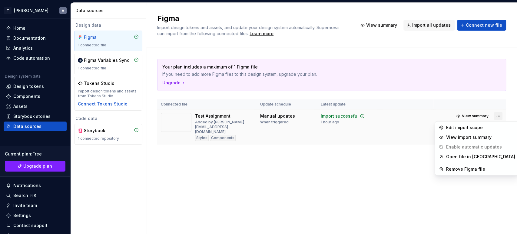
click at [497, 118] on html "T Ankush A Home Documentation Analytics Code automation Design system data Desi…" at bounding box center [258, 117] width 517 height 234
click at [386, 155] on html "T Ankush A Home Documentation Analytics Code automation Design system data Desi…" at bounding box center [258, 117] width 517 height 234
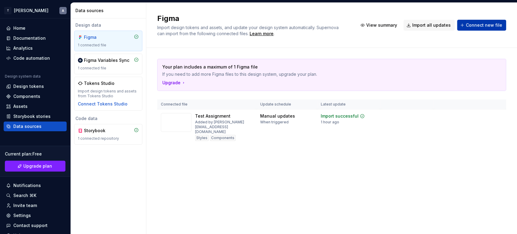
click at [480, 21] on button "Connect new file" at bounding box center [481, 25] width 49 height 11
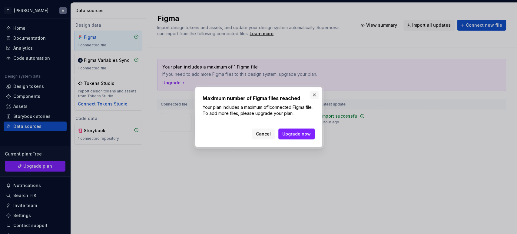
click at [313, 91] on button "button" at bounding box center [314, 95] width 8 height 8
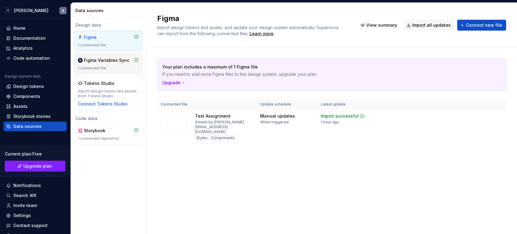
click at [126, 70] on div "1 connected file" at bounding box center [108, 68] width 61 height 5
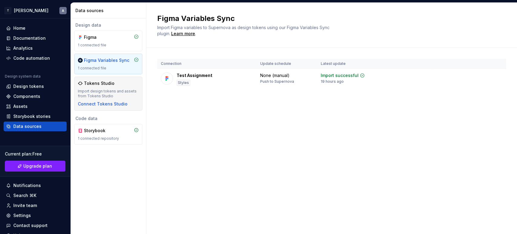
click at [107, 98] on div "Tokens Studio Import design tokens and assets from Tokens Studio Connect Tokens…" at bounding box center [108, 93] width 61 height 27
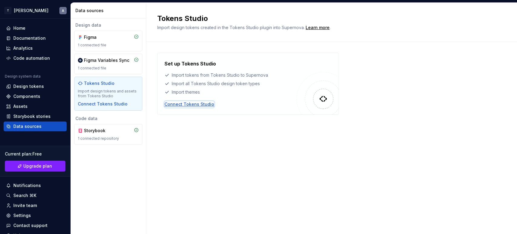
click at [181, 103] on div "Connect Tokens Studio" at bounding box center [189, 104] width 50 height 6
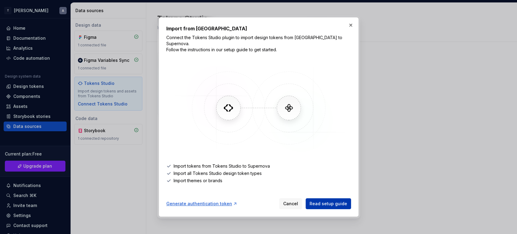
click at [327, 205] on link "Read setup guide" at bounding box center [328, 203] width 45 height 11
click at [353, 27] on button "button" at bounding box center [350, 25] width 8 height 8
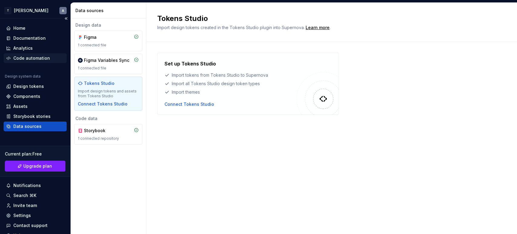
click at [22, 57] on div "Code automation" at bounding box center [31, 58] width 37 height 6
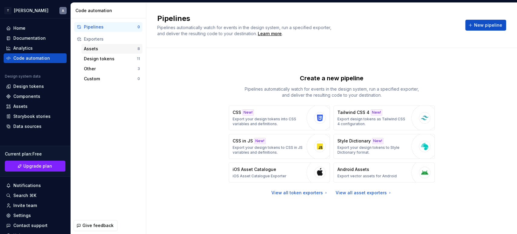
click at [98, 51] on div "Assets" at bounding box center [111, 49] width 54 height 6
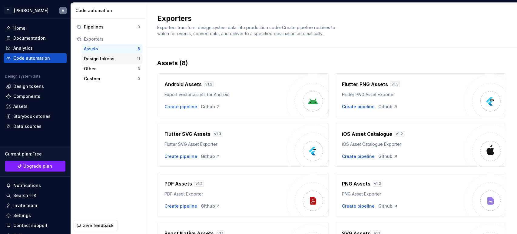
click at [102, 58] on div "Design tokens" at bounding box center [110, 59] width 53 height 6
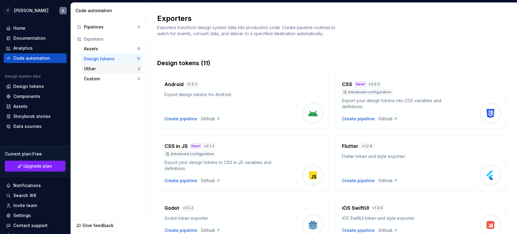
click at [102, 68] on div "Other" at bounding box center [111, 69] width 54 height 6
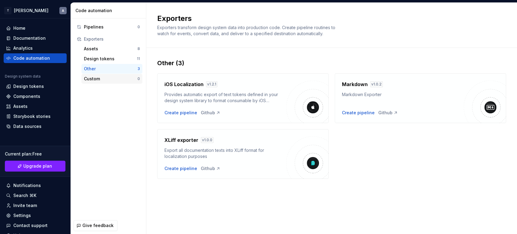
click at [96, 75] on div "Custom 0" at bounding box center [111, 79] width 61 height 10
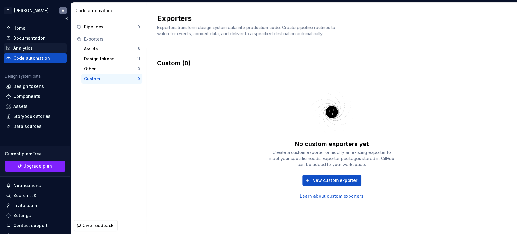
click at [14, 48] on div "Analytics" at bounding box center [22, 48] width 19 height 6
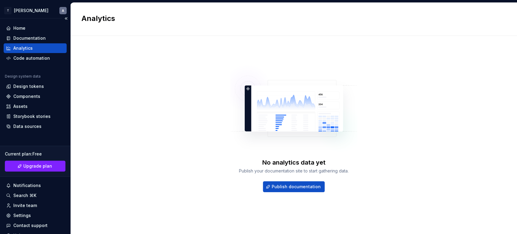
click at [14, 48] on div "Analytics" at bounding box center [22, 48] width 19 height 6
click at [18, 57] on div "Code automation" at bounding box center [31, 58] width 37 height 6
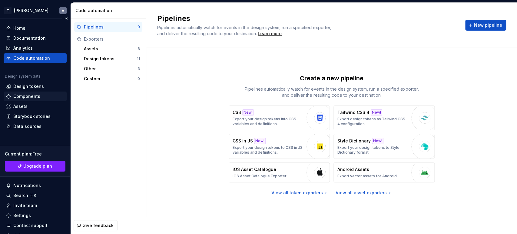
click at [17, 94] on div "Components" at bounding box center [26, 96] width 27 height 6
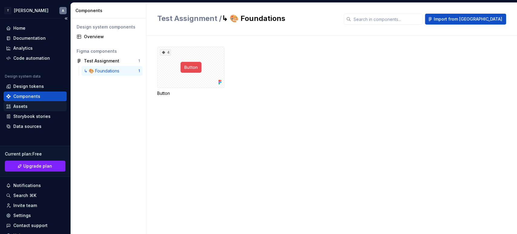
click at [22, 106] on div "Assets" at bounding box center [20, 106] width 14 height 6
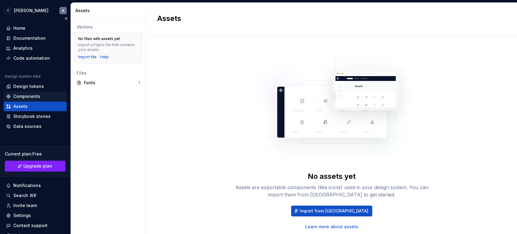
click at [19, 96] on div "Components" at bounding box center [26, 96] width 27 height 6
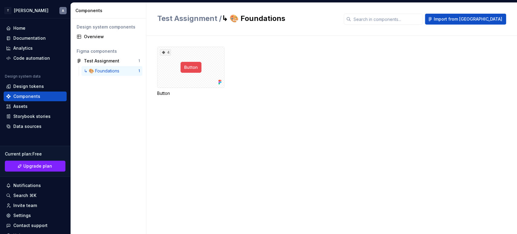
click at [100, 72] on div "↳ 🎨 Foundations" at bounding box center [103, 71] width 38 height 6
click at [194, 66] on div "4" at bounding box center [190, 67] width 67 height 41
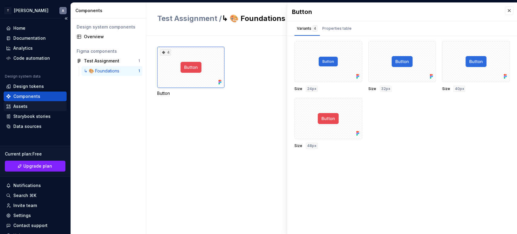
click at [22, 104] on div "Assets" at bounding box center [20, 106] width 14 height 6
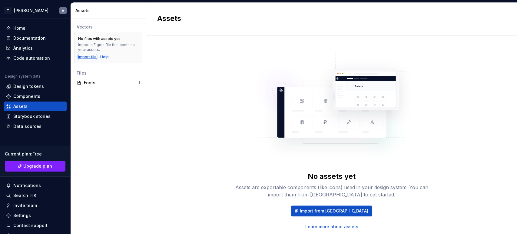
click at [82, 57] on div "Import file" at bounding box center [87, 57] width 18 height 5
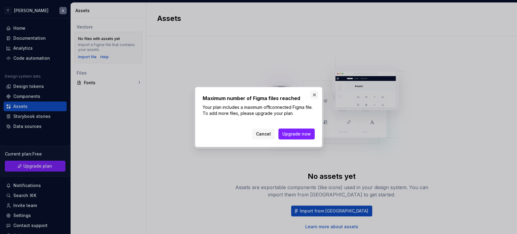
click at [313, 96] on button "button" at bounding box center [314, 95] width 8 height 8
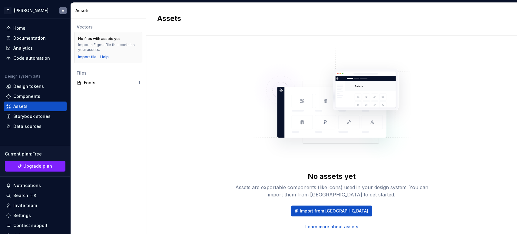
scroll to position [18, 0]
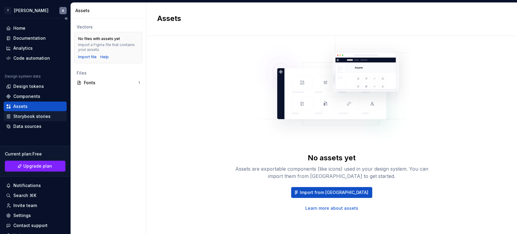
click at [30, 118] on div "Storybook stories" at bounding box center [31, 116] width 37 height 6
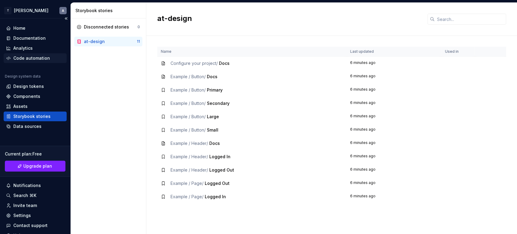
click at [22, 59] on div "Code automation" at bounding box center [31, 58] width 37 height 6
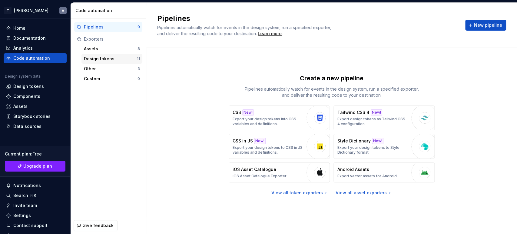
click at [105, 55] on div "Design tokens 11" at bounding box center [111, 59] width 61 height 10
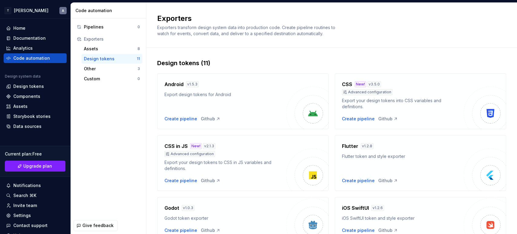
click at [102, 61] on div "Design tokens" at bounding box center [110, 59] width 53 height 6
click at [98, 68] on div "Other" at bounding box center [111, 69] width 54 height 6
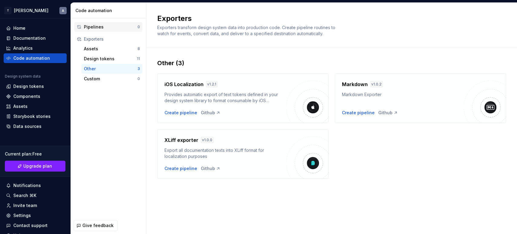
click at [95, 30] on div "Pipelines 0" at bounding box center [108, 27] width 68 height 10
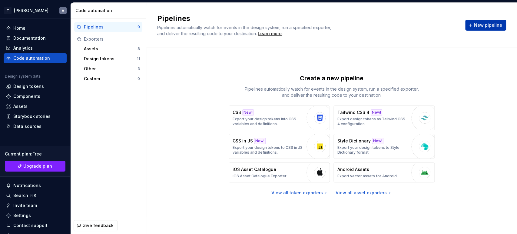
click at [476, 26] on button "New pipeline" at bounding box center [485, 25] width 41 height 11
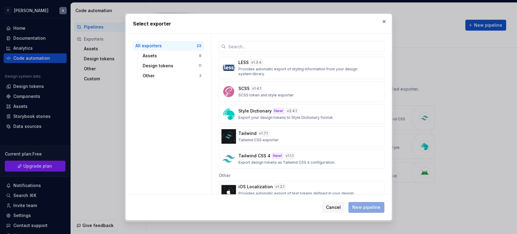
scroll to position [393, 0]
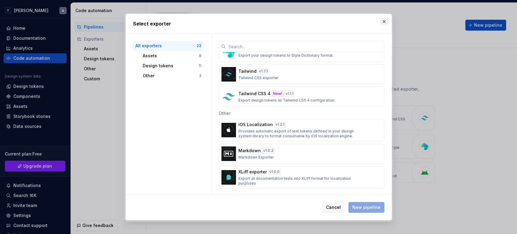
click at [383, 23] on button "button" at bounding box center [384, 21] width 8 height 8
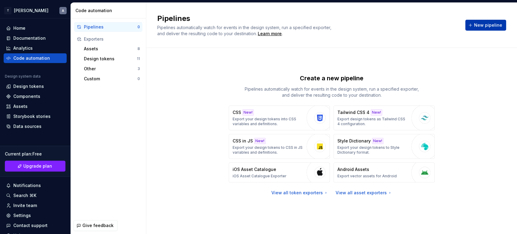
click at [483, 26] on span "New pipeline" at bounding box center [488, 25] width 28 height 6
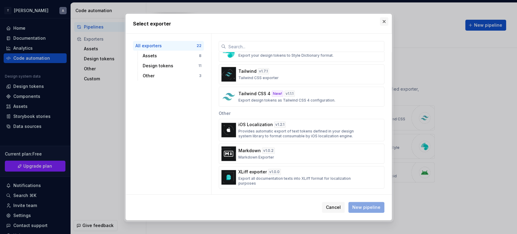
click at [383, 22] on button "button" at bounding box center [384, 21] width 8 height 8
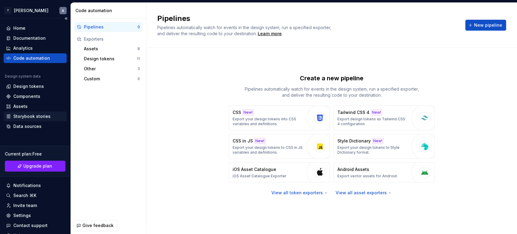
click at [17, 115] on div "Storybook stories" at bounding box center [31, 116] width 37 height 6
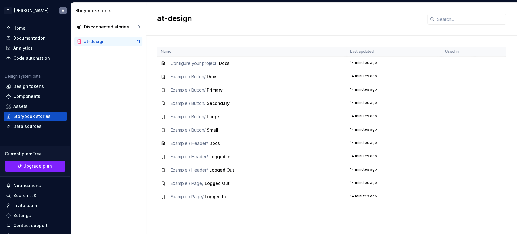
click at [449, 52] on th "Used in" at bounding box center [457, 52] width 33 height 10
click at [443, 25] on div "at-design" at bounding box center [331, 19] width 371 height 33
click at [439, 14] on input "text" at bounding box center [470, 19] width 71 height 11
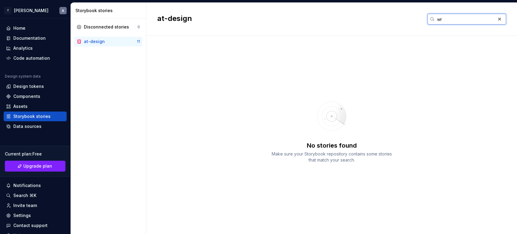
type input "w"
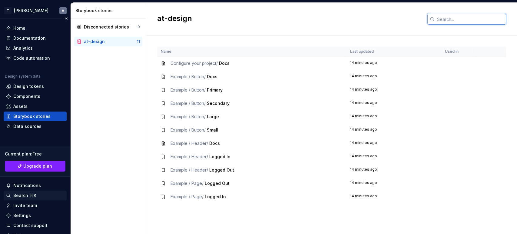
scroll to position [27, 0]
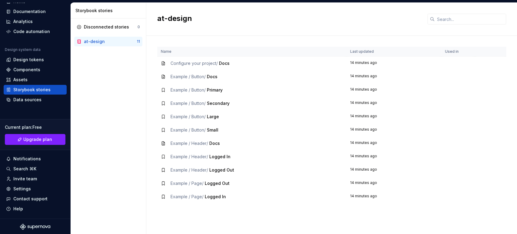
click at [32, 227] on icon "Supernova Logo" at bounding box center [33, 227] width 3 height 4
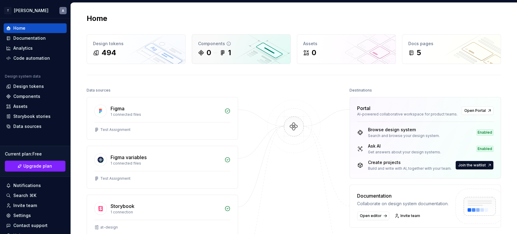
click at [259, 54] on div "0 1" at bounding box center [241, 53] width 86 height 10
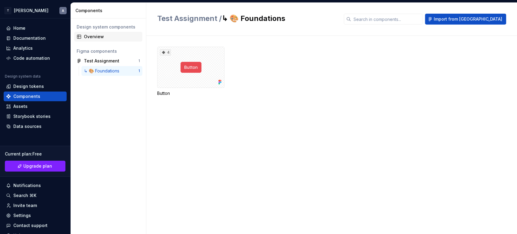
click at [107, 34] on div "Overview" at bounding box center [112, 37] width 56 height 6
click at [191, 19] on span "Test Assignment /" at bounding box center [189, 18] width 65 height 9
click at [93, 71] on div "↳ 🎨 Foundations" at bounding box center [103, 71] width 38 height 6
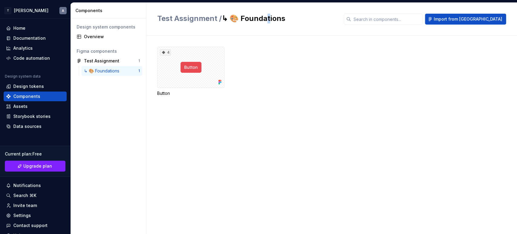
drag, startPoint x: 93, startPoint y: 71, endPoint x: 268, endPoint y: 17, distance: 183.5
click at [268, 17] on h2 "Test Assignment / ↳ 🎨 Foundations" at bounding box center [246, 19] width 179 height 10
click at [228, 17] on h2 "Test Assignment / ↳ 🎨 Foundations" at bounding box center [246, 19] width 179 height 10
click at [91, 35] on div "Overview" at bounding box center [112, 37] width 56 height 6
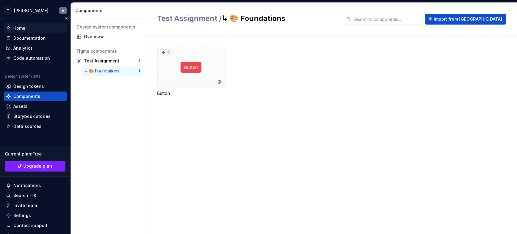
click at [24, 25] on div "Home" at bounding box center [19, 28] width 12 height 6
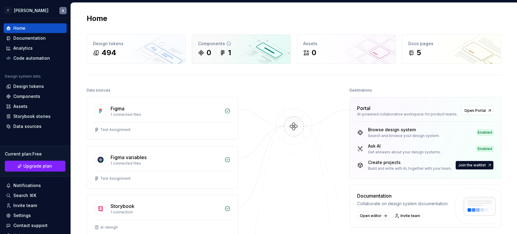
click at [226, 43] on icon at bounding box center [228, 43] width 5 height 5
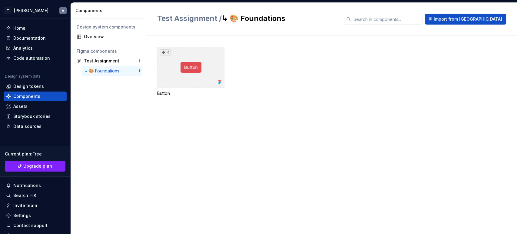
click at [180, 70] on div "4" at bounding box center [190, 67] width 67 height 41
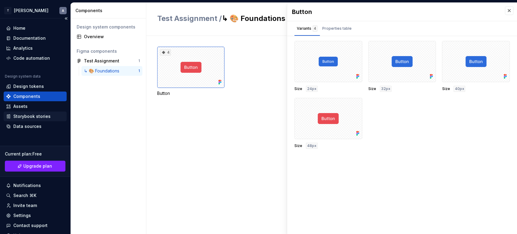
click at [31, 115] on div "Storybook stories" at bounding box center [31, 116] width 37 height 6
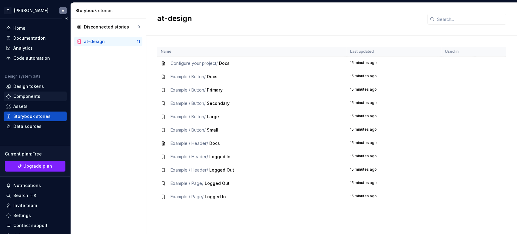
click at [31, 95] on div "Components" at bounding box center [26, 96] width 27 height 6
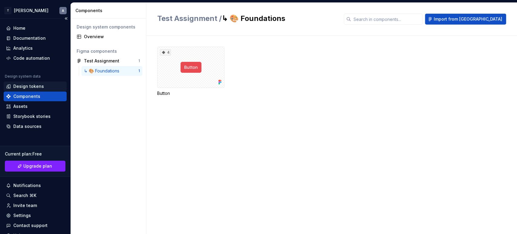
click at [26, 82] on div "Design tokens" at bounding box center [35, 86] width 63 height 10
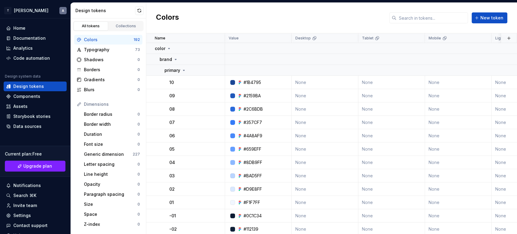
click at [136, 21] on div "All tokens Collections" at bounding box center [108, 26] width 71 height 10
click at [130, 25] on div "Collections" at bounding box center [126, 26] width 30 height 5
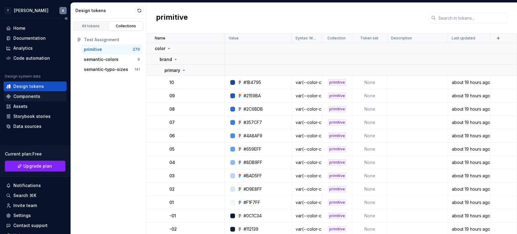
click at [19, 99] on div "Components" at bounding box center [26, 96] width 27 height 6
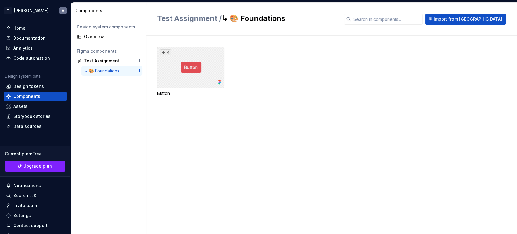
click at [222, 69] on div "4" at bounding box center [190, 67] width 67 height 41
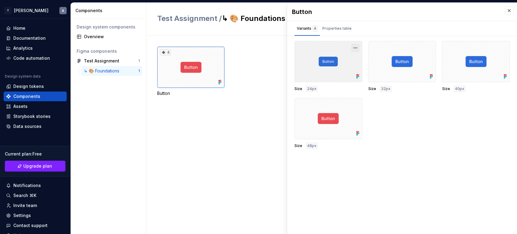
click at [357, 47] on button "button" at bounding box center [355, 48] width 8 height 8
click at [344, 61] on div "Open in Figma" at bounding box center [335, 66] width 39 height 18
click at [31, 84] on div "Design tokens" at bounding box center [28, 86] width 31 height 6
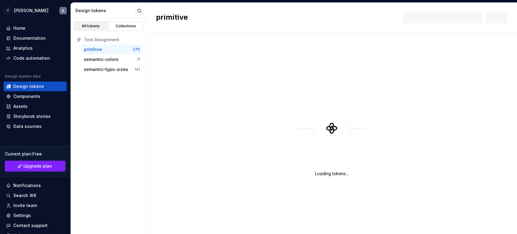
click at [87, 28] on link "All tokens" at bounding box center [91, 26] width 35 height 9
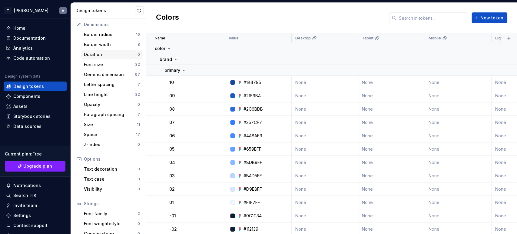
scroll to position [97, 0]
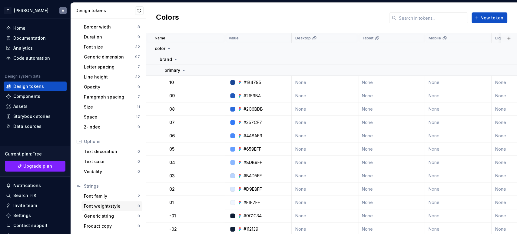
click at [114, 204] on div "Font weight/style" at bounding box center [111, 206] width 54 height 6
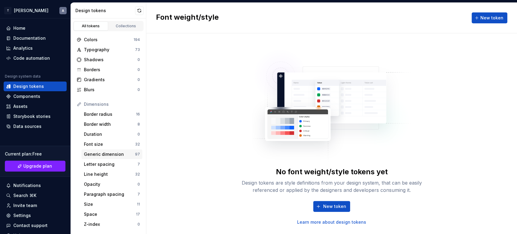
click at [105, 152] on div "Generic dimension" at bounding box center [109, 154] width 51 height 6
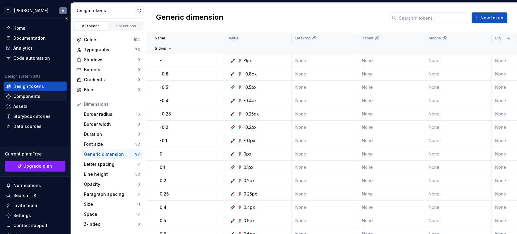
click at [29, 98] on div "Components" at bounding box center [26, 96] width 27 height 6
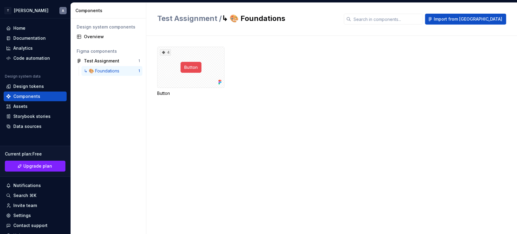
click at [104, 71] on div "↳ 🎨 Foundations" at bounding box center [103, 71] width 38 height 6
click at [200, 67] on div "4" at bounding box center [190, 67] width 67 height 41
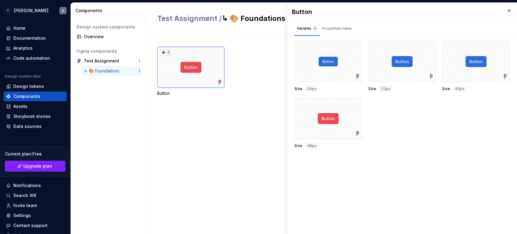
click at [254, 178] on div "4 Button" at bounding box center [337, 135] width 360 height 198
click at [509, 9] on button "button" at bounding box center [509, 10] width 8 height 8
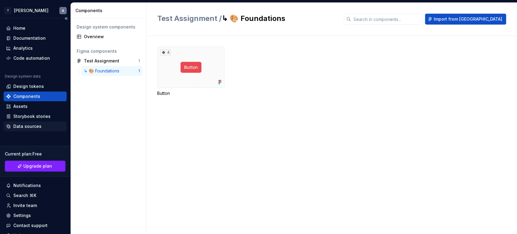
click at [15, 129] on div "Data sources" at bounding box center [27, 126] width 28 height 6
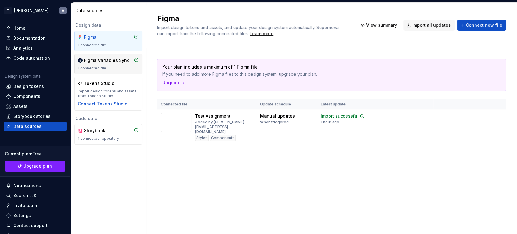
click at [110, 55] on div "Figma Variables Sync 1 connected file" at bounding box center [108, 64] width 68 height 21
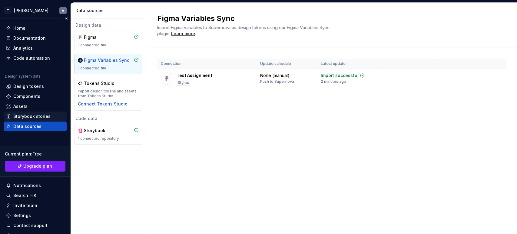
click at [36, 114] on div "Storybook stories" at bounding box center [31, 116] width 37 height 6
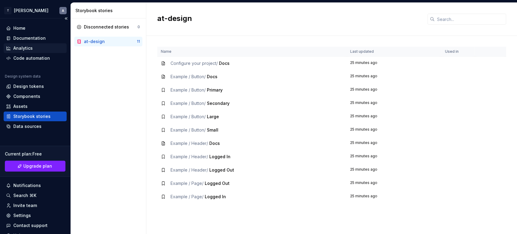
scroll to position [27, 0]
